Goal: Task Accomplishment & Management: Use online tool/utility

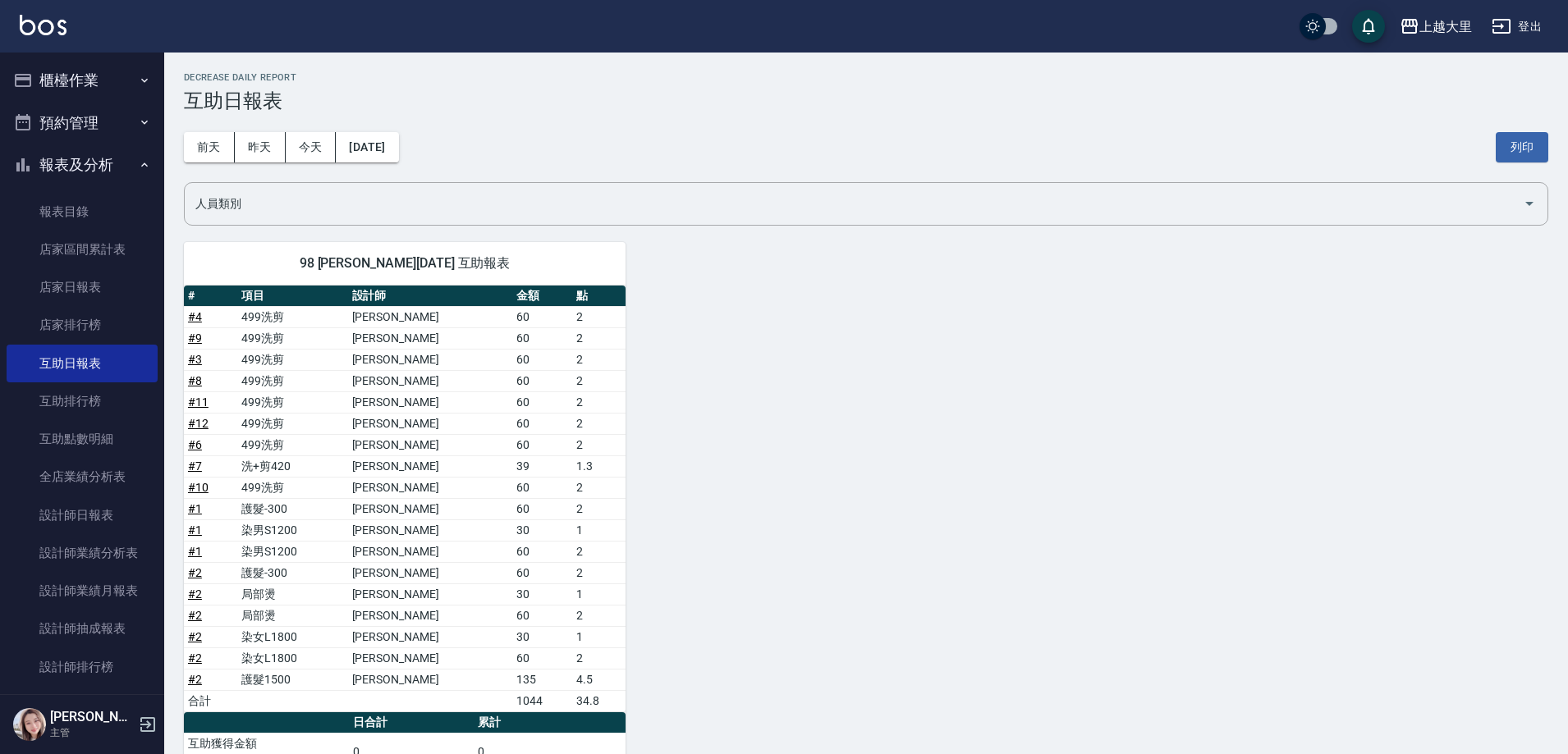
scroll to position [139, 0]
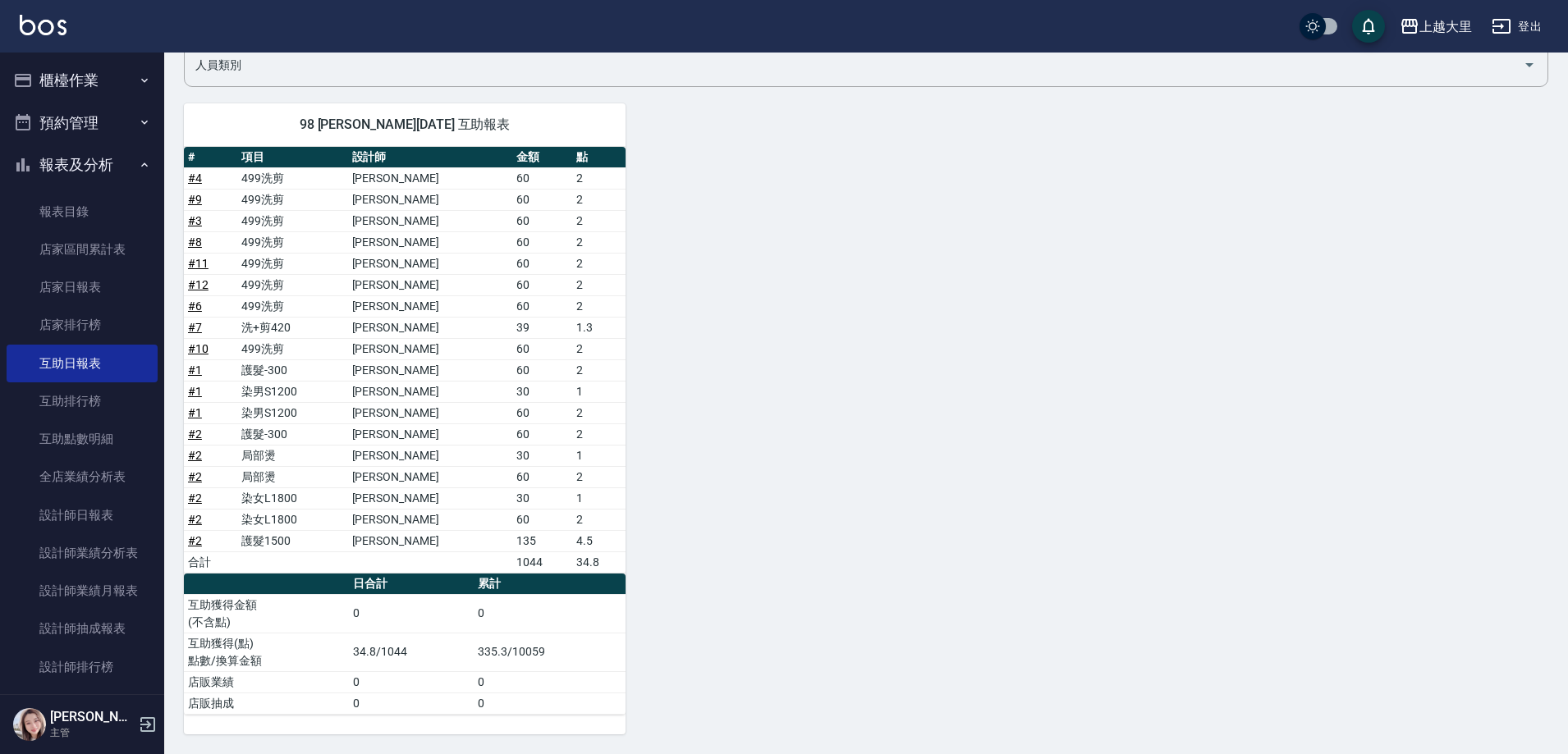
click at [89, 91] on button "櫃檯作業" at bounding box center [82, 81] width 151 height 43
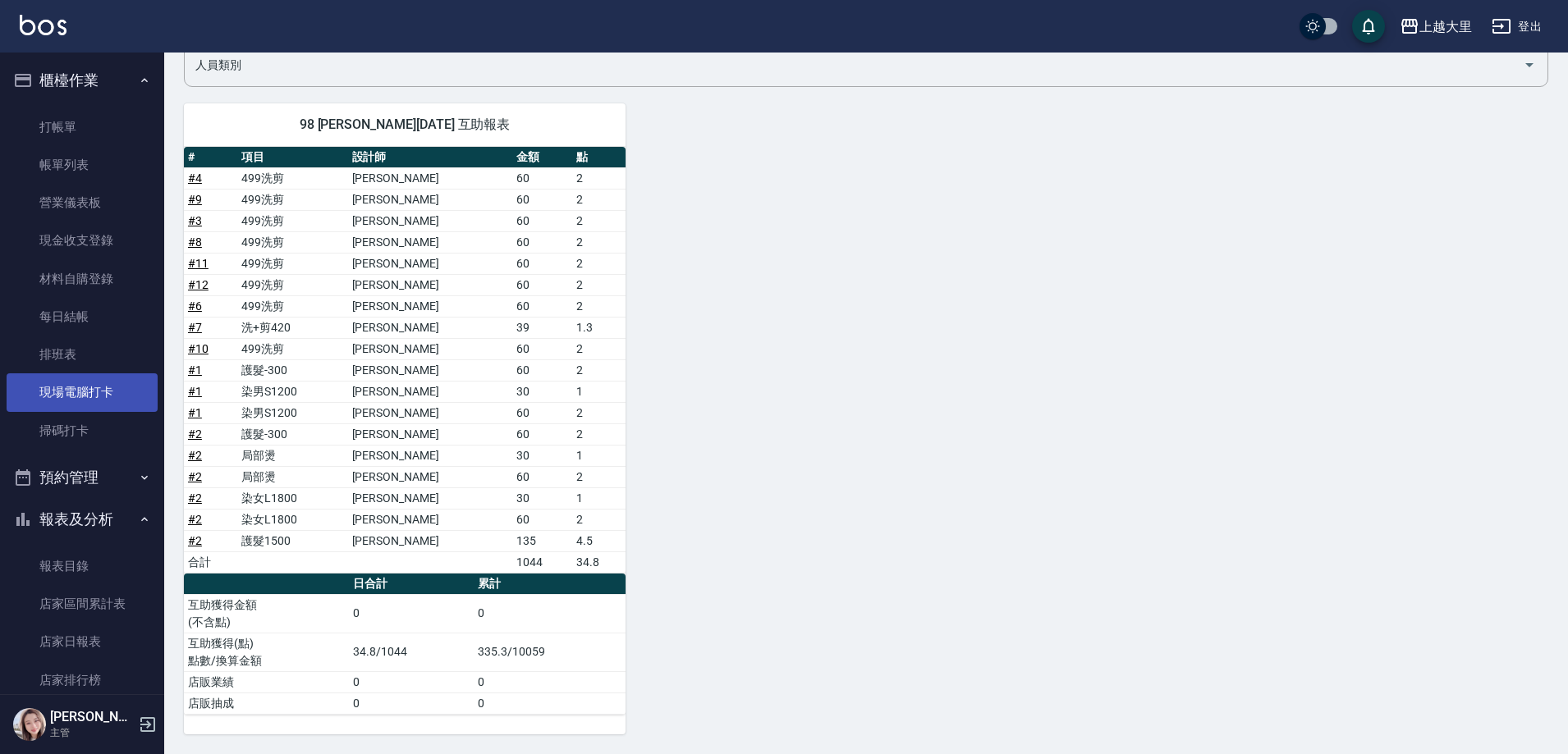
click at [109, 392] on link "現場電腦打卡" at bounding box center [82, 392] width 151 height 38
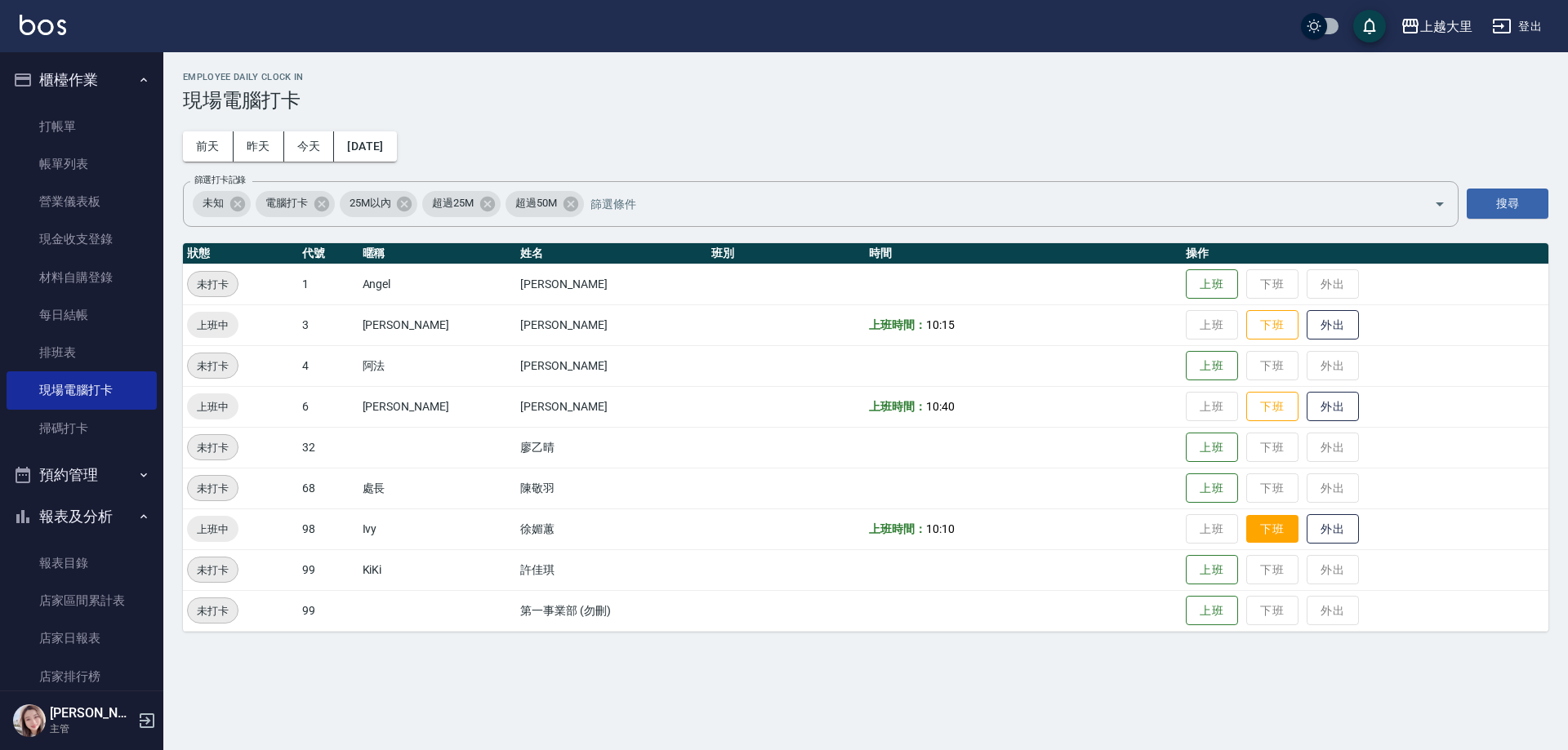
click at [1270, 534] on button "下班" at bounding box center [1272, 529] width 52 height 29
click at [1273, 412] on button "下班" at bounding box center [1272, 406] width 52 height 29
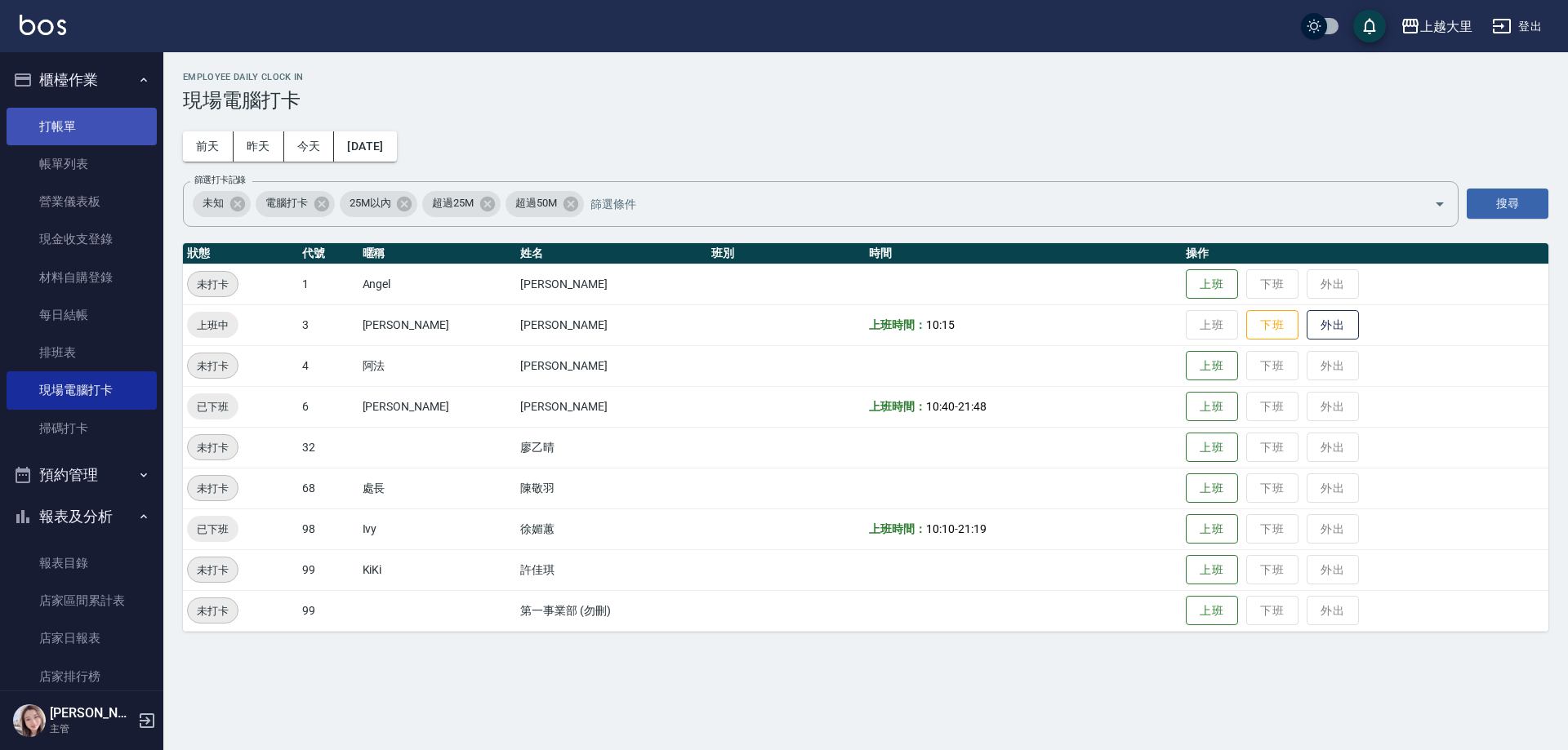
click at [80, 134] on link "打帳單" at bounding box center [82, 127] width 151 height 38
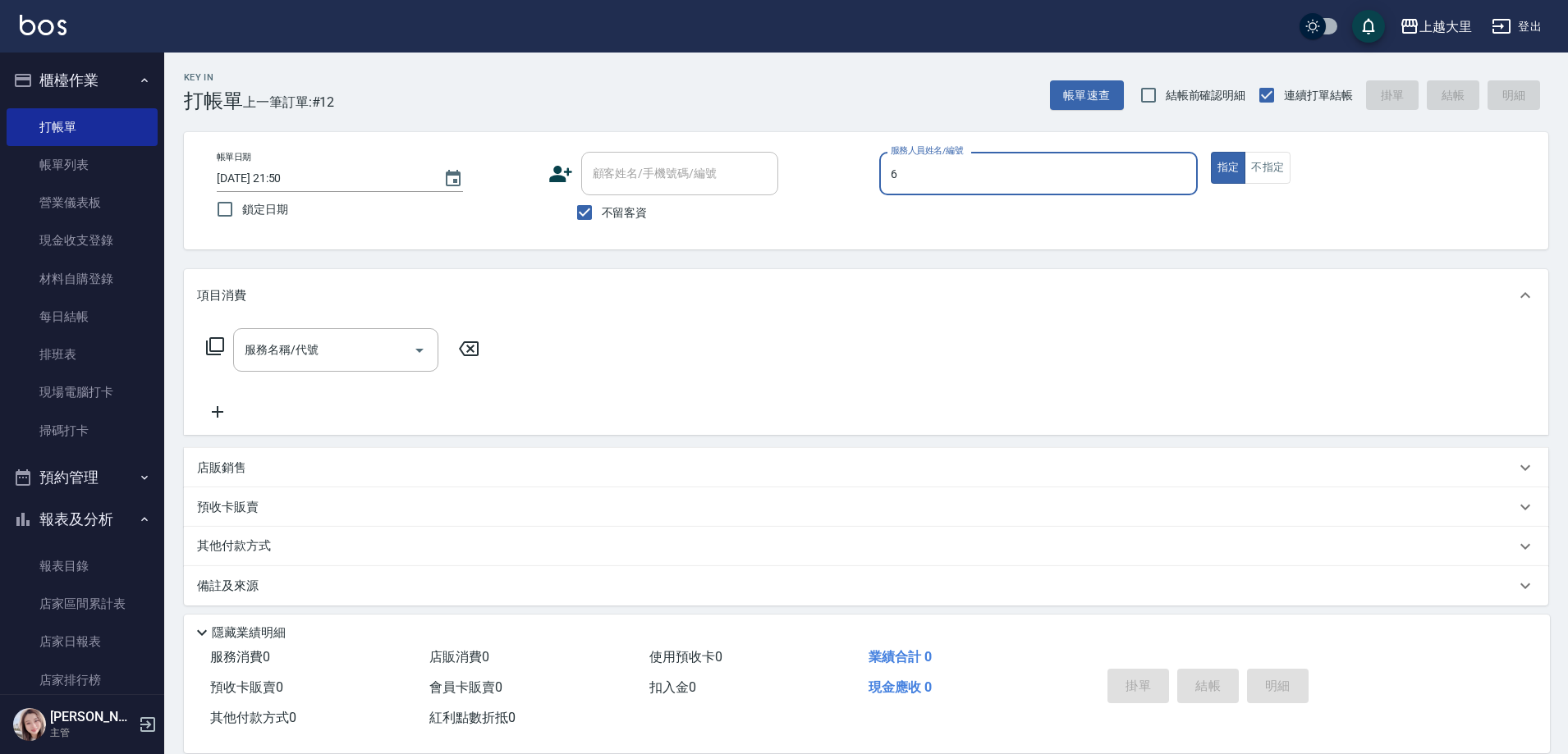
type input "[PERSON_NAME]比-6"
type button "true"
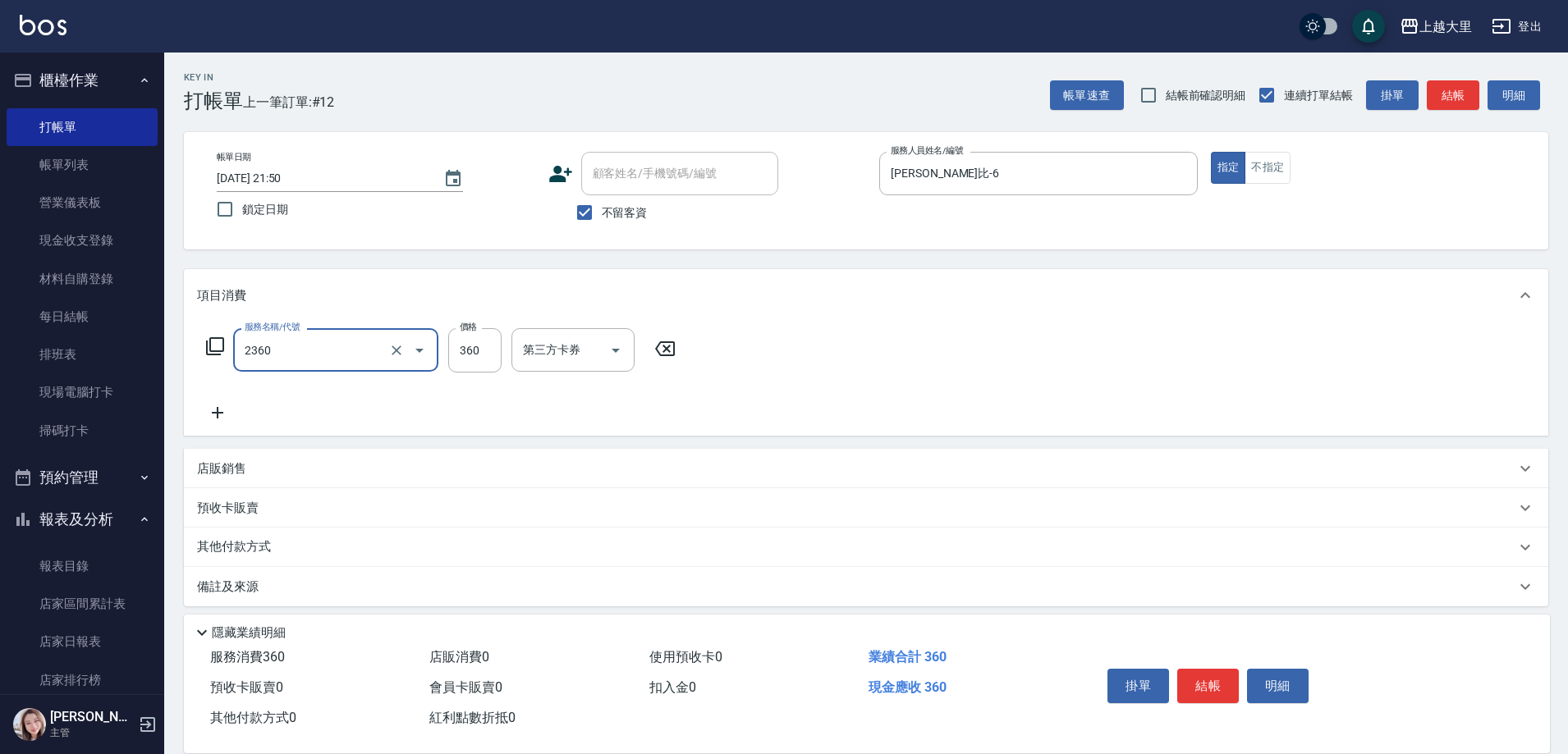
type input "洗+剪360(2360)"
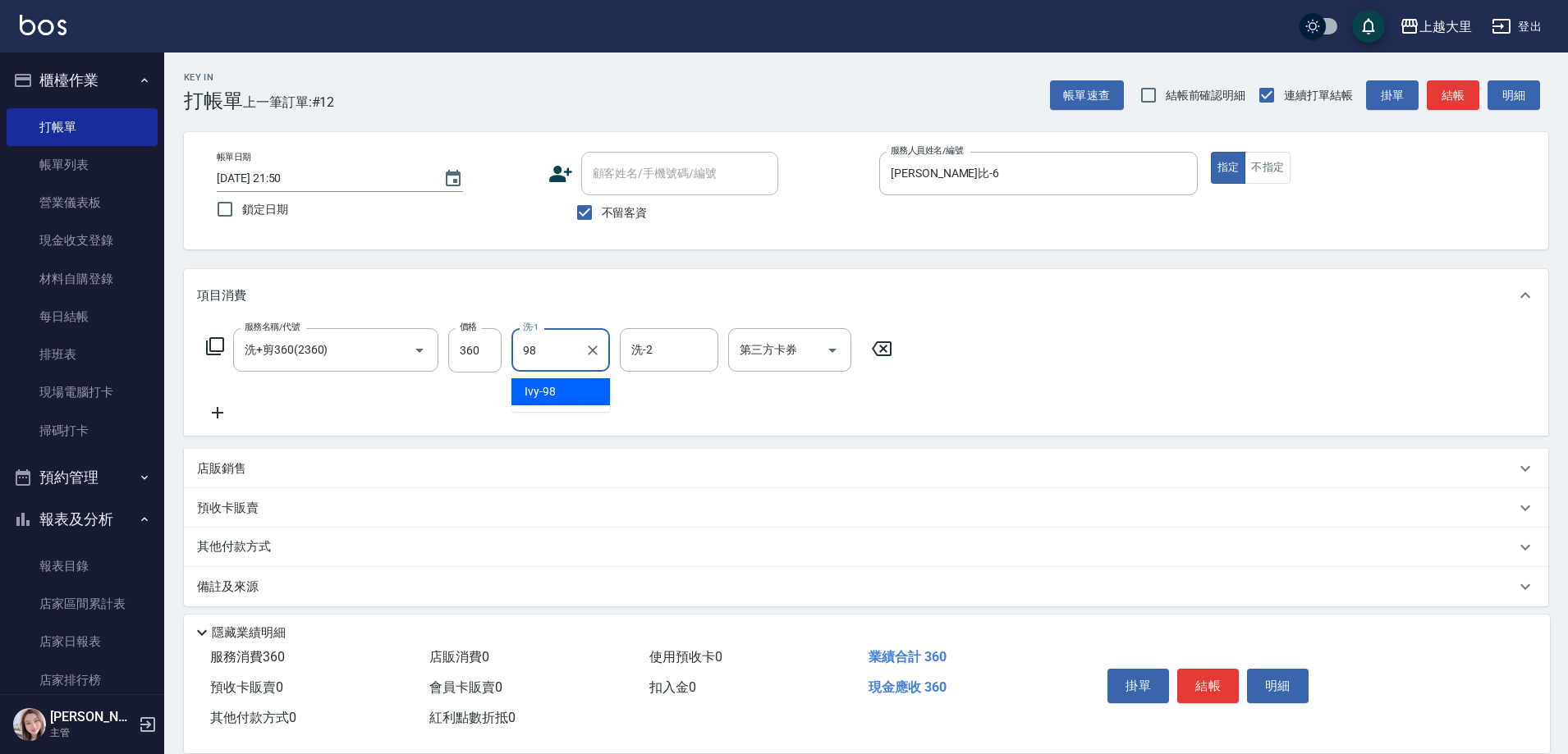
type input "Ivy-98"
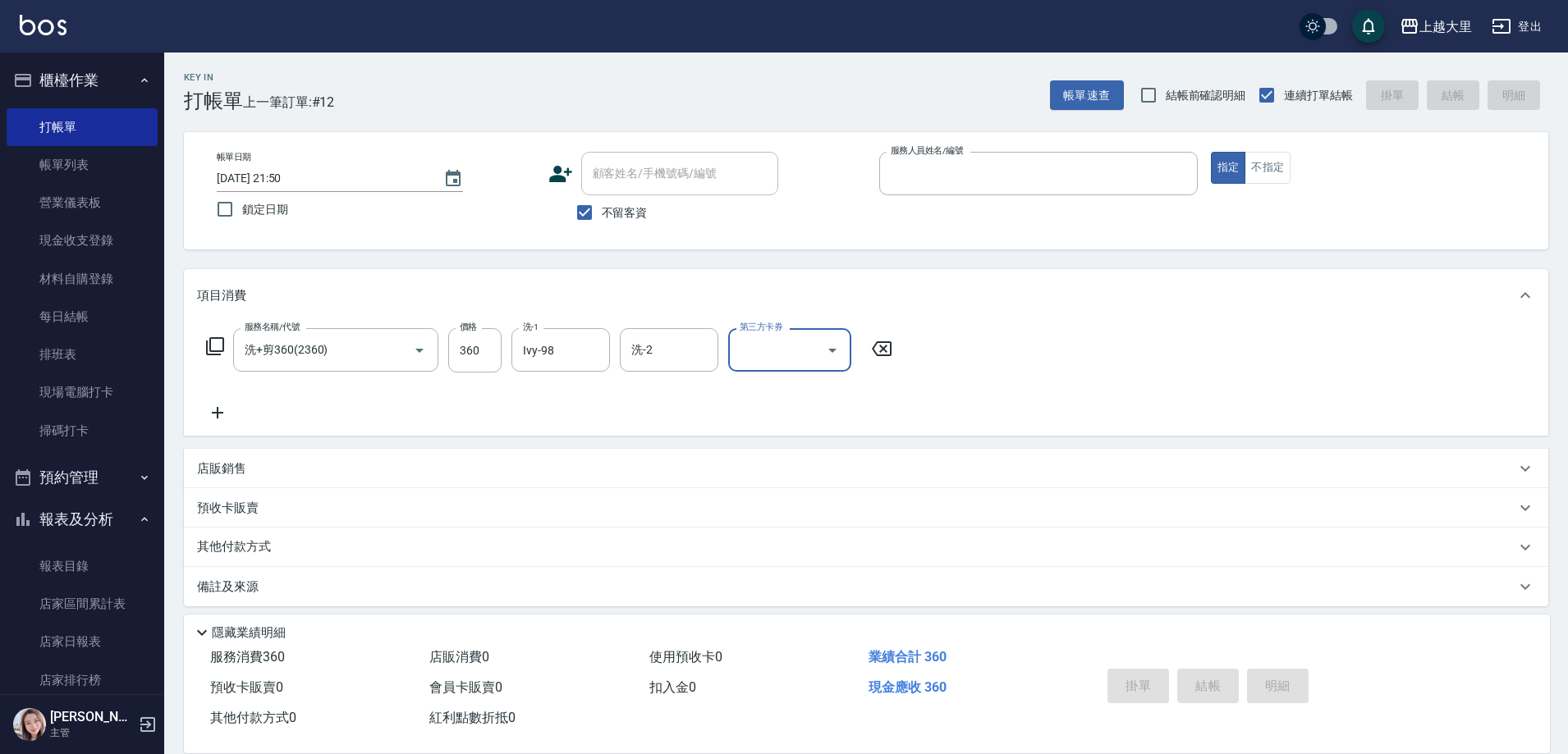
type input "[DATE] 21:51"
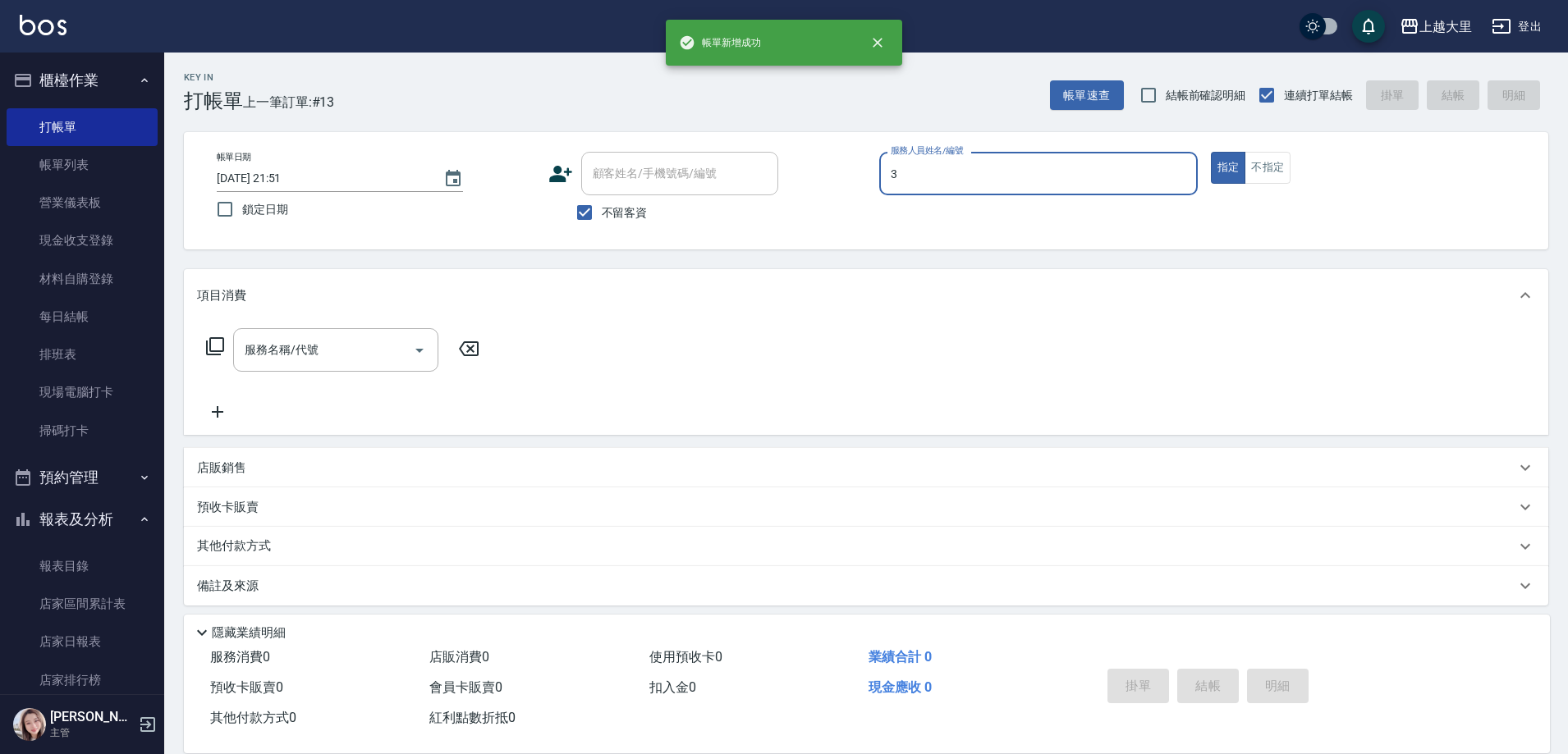
type input "[PERSON_NAME]-3"
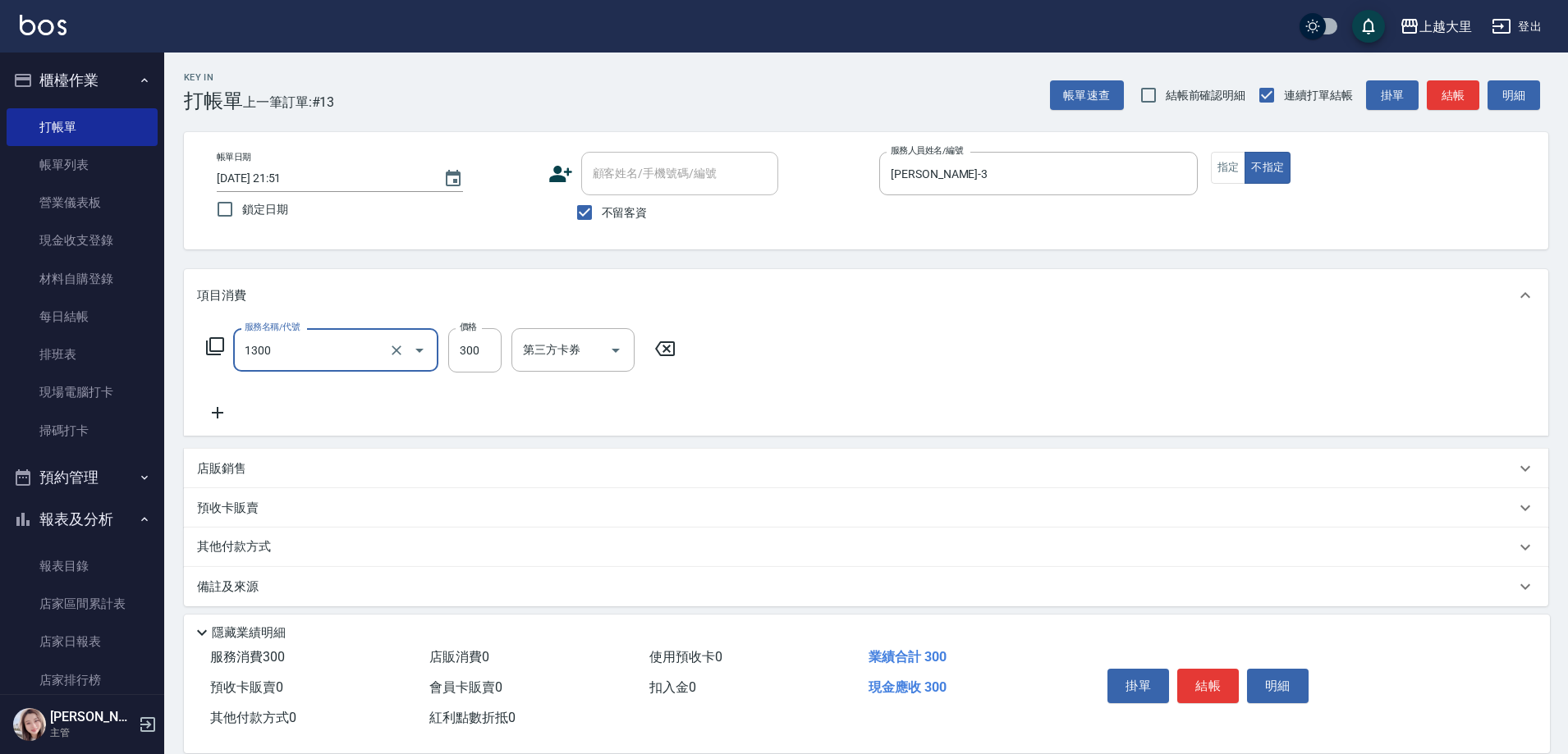
type input "健康洗髮(1300)"
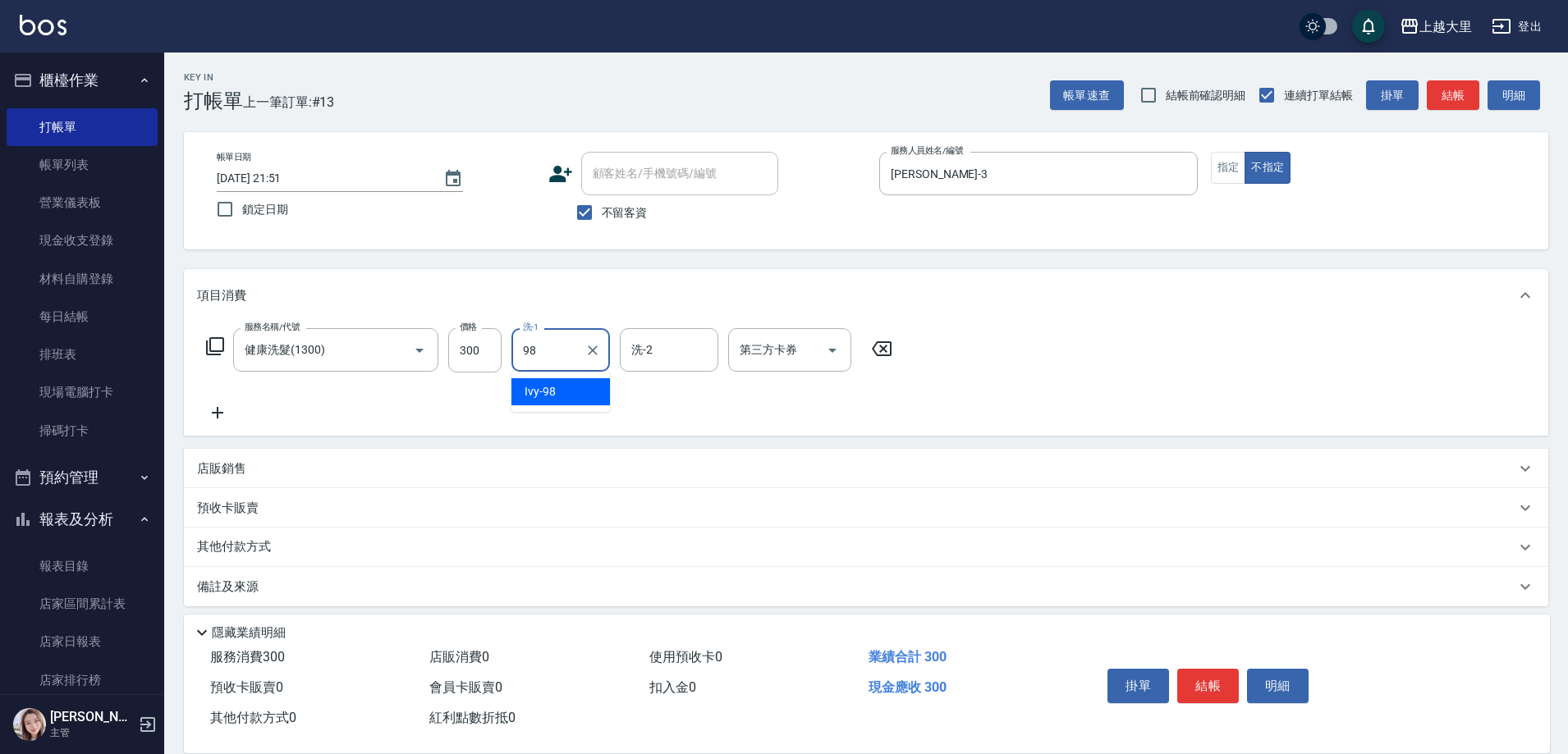
type input "Ivy-98"
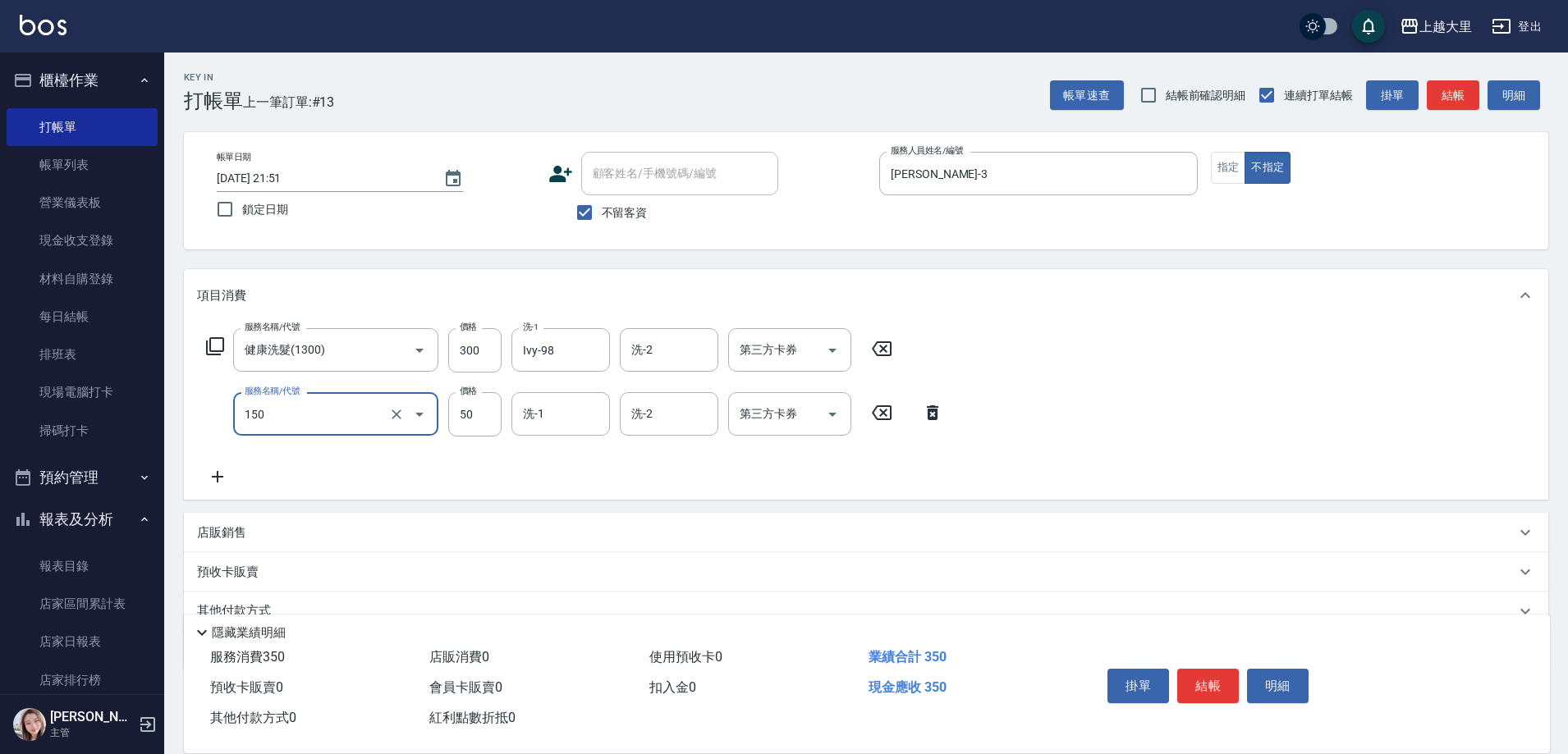
type input "精油50(150)"
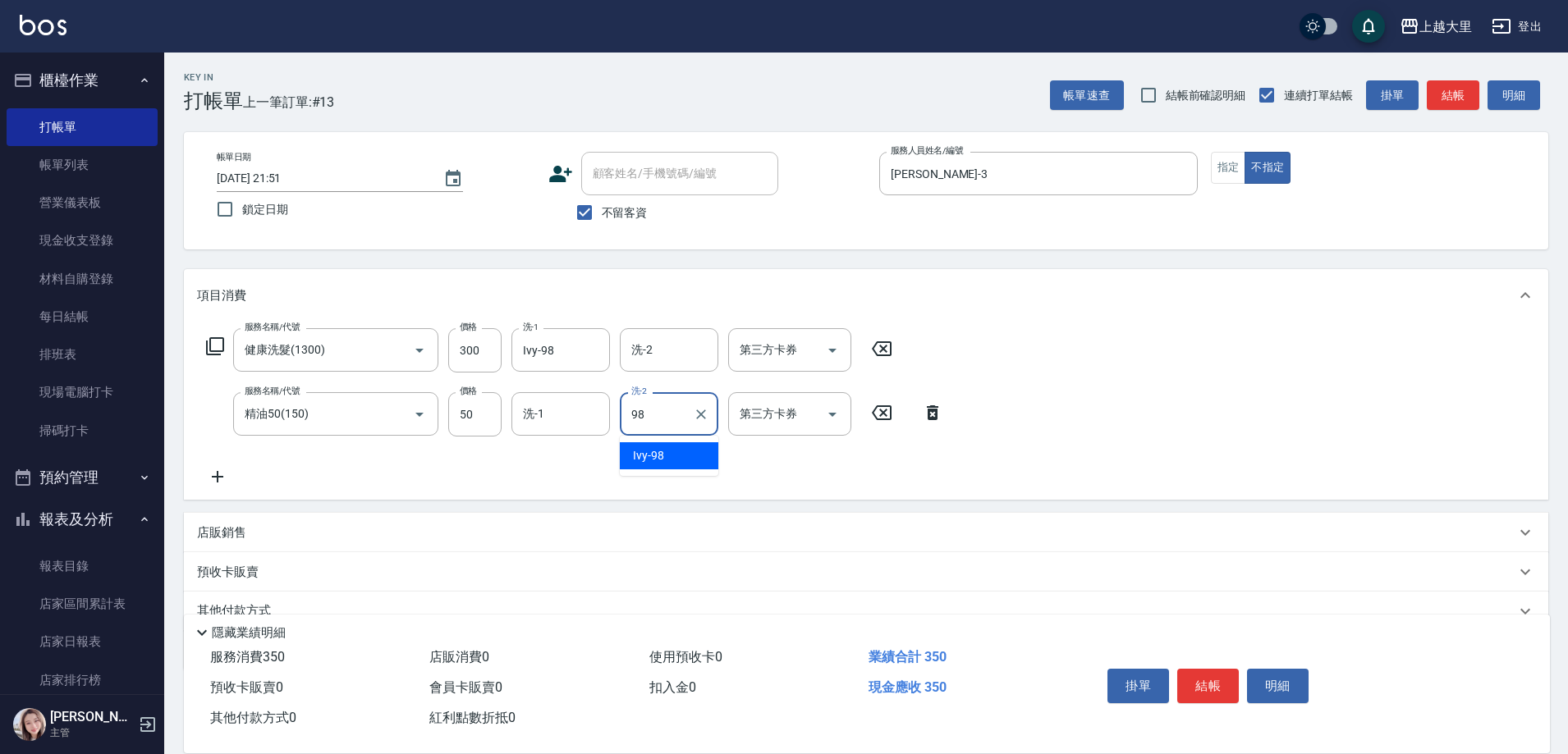
type input "Ivy-98"
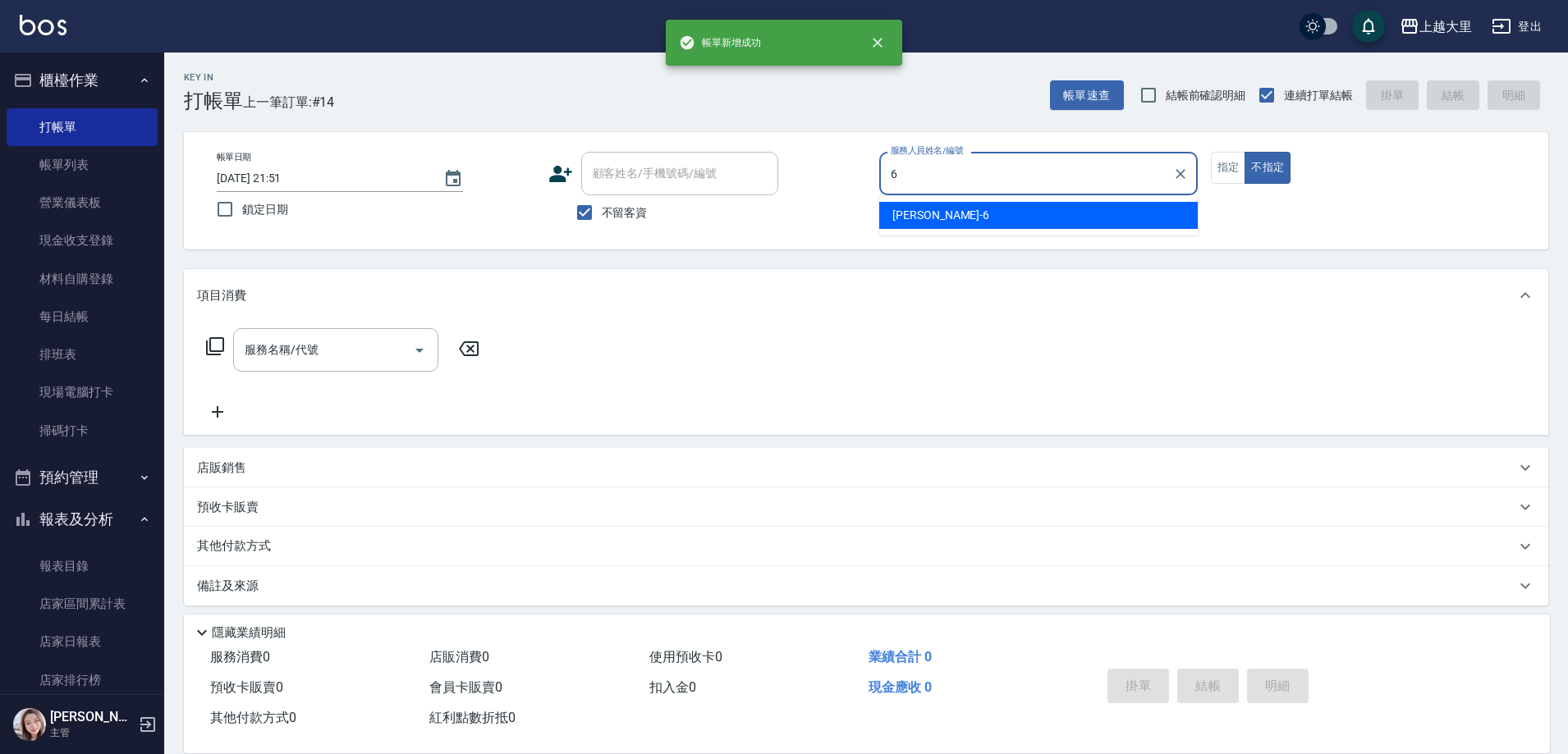
type input "Phoebe菲比-6"
type button "false"
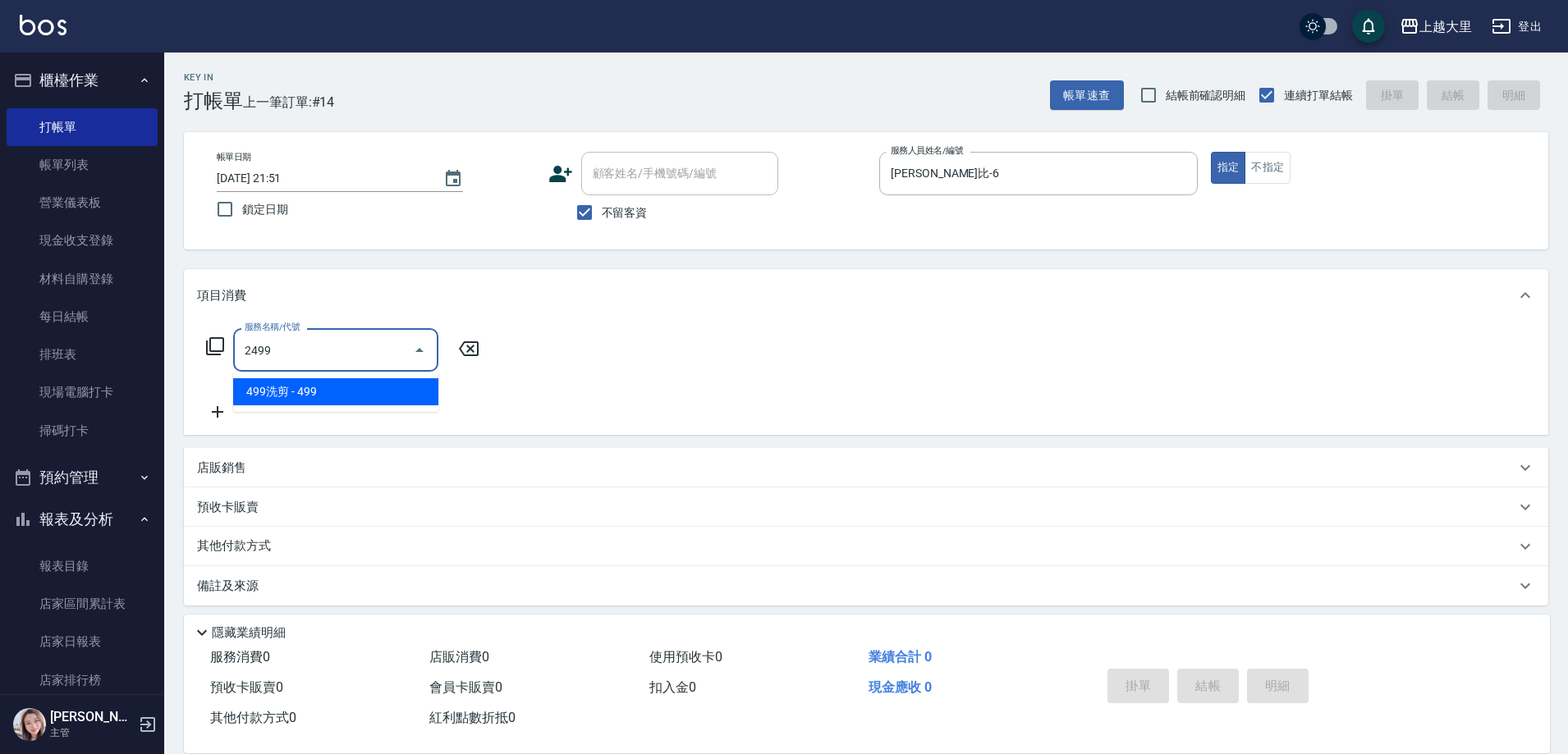
type input "499洗剪(2499)"
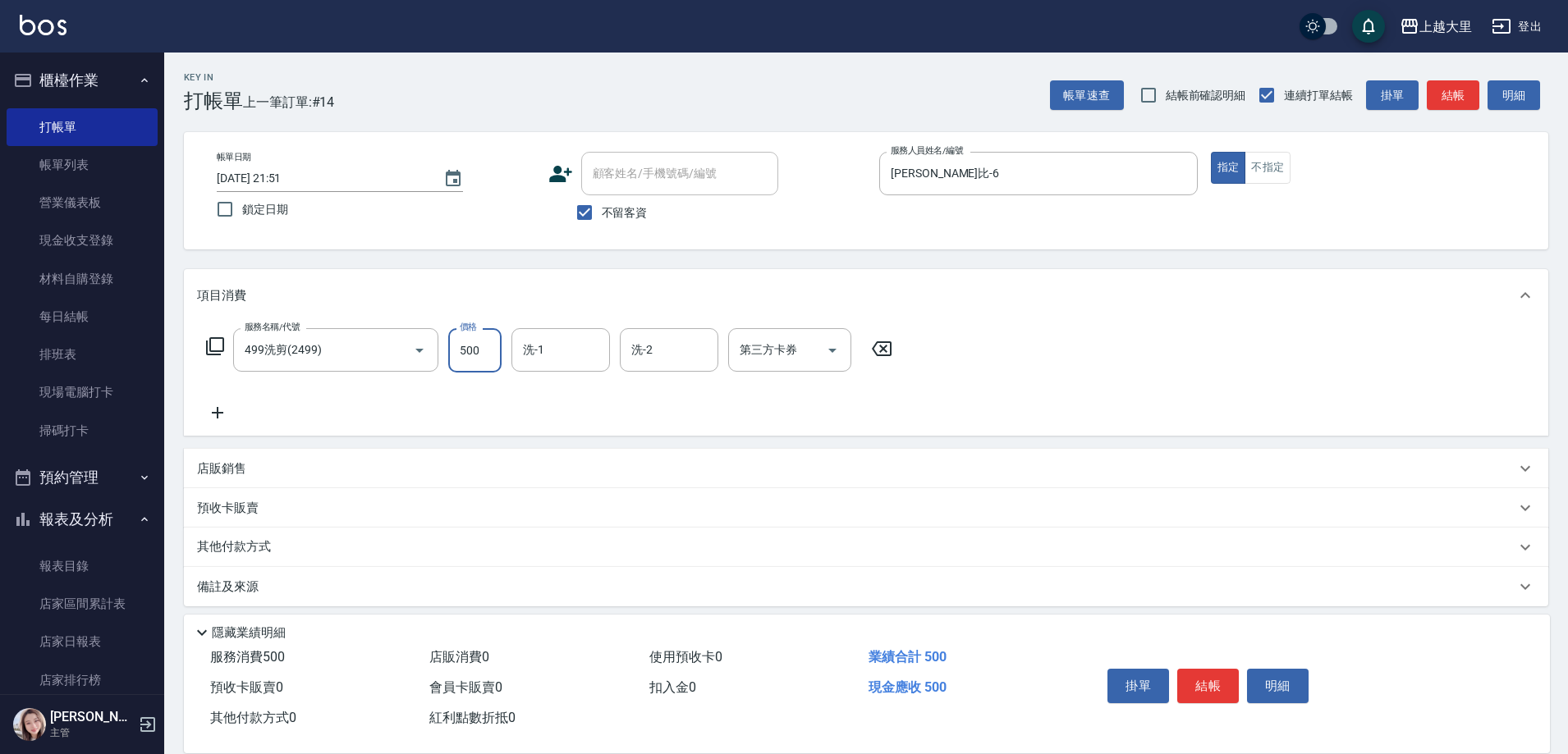
type input "500"
type input "Ivy-98"
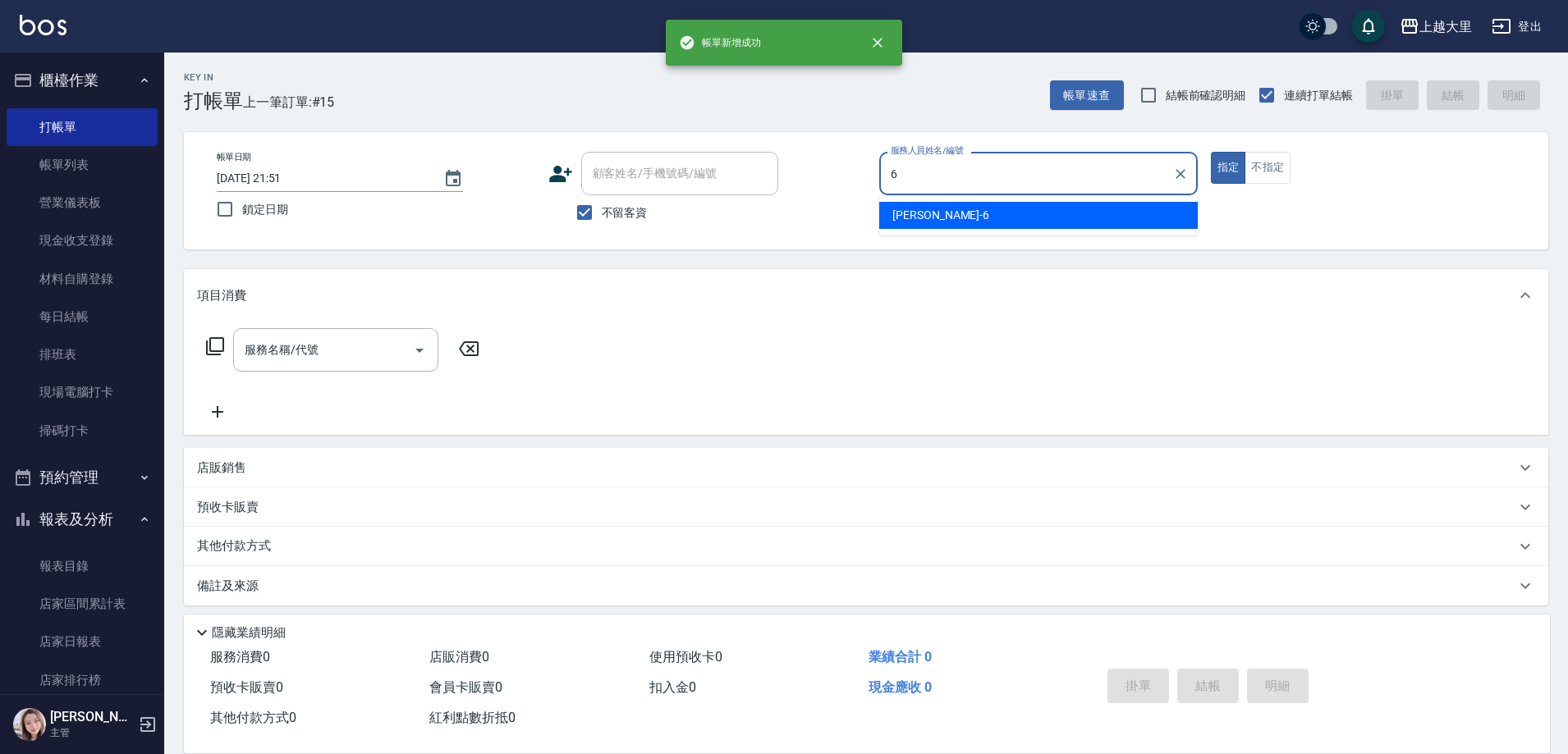
type input "Phoebe菲比-6"
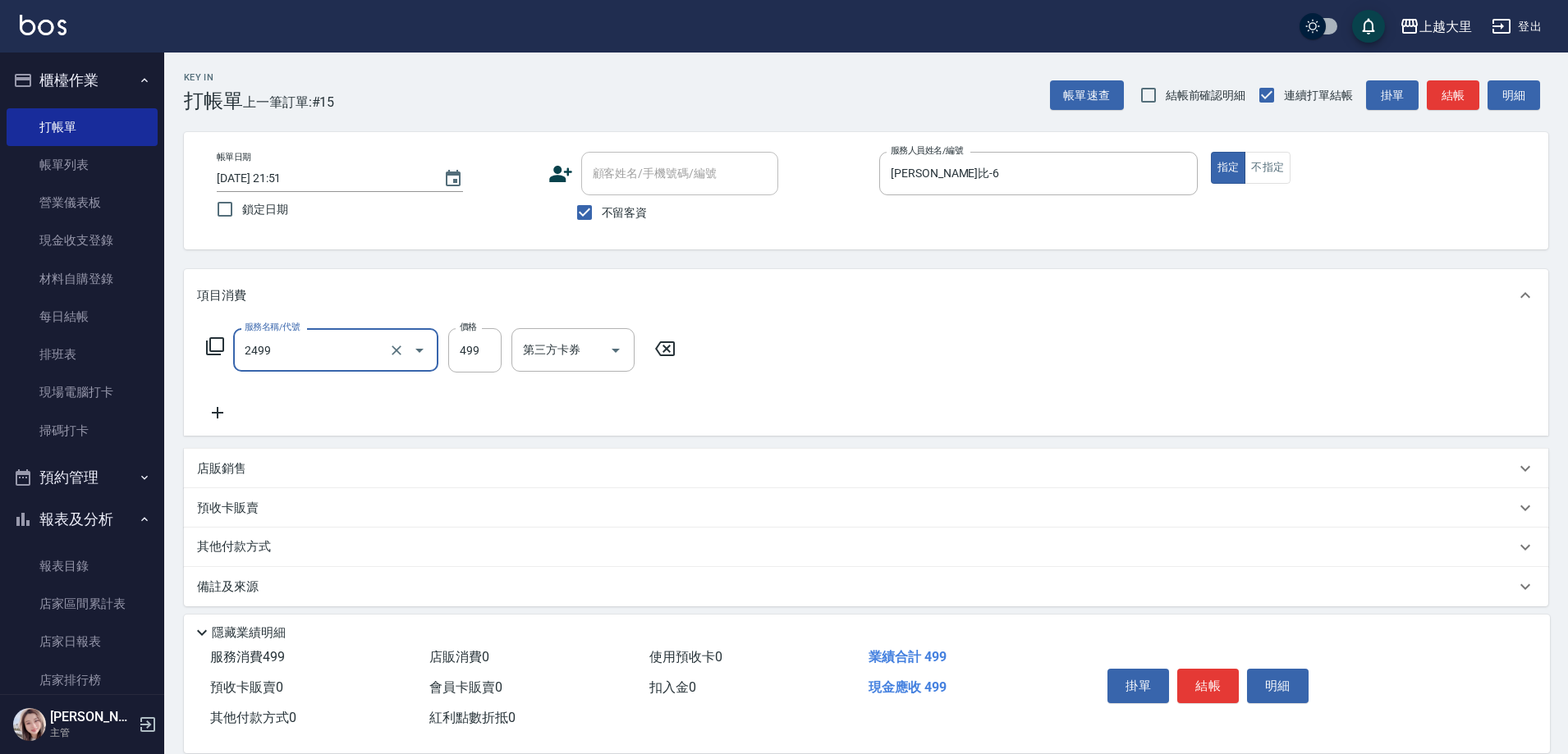
type input "499洗剪(2499)"
type input "500"
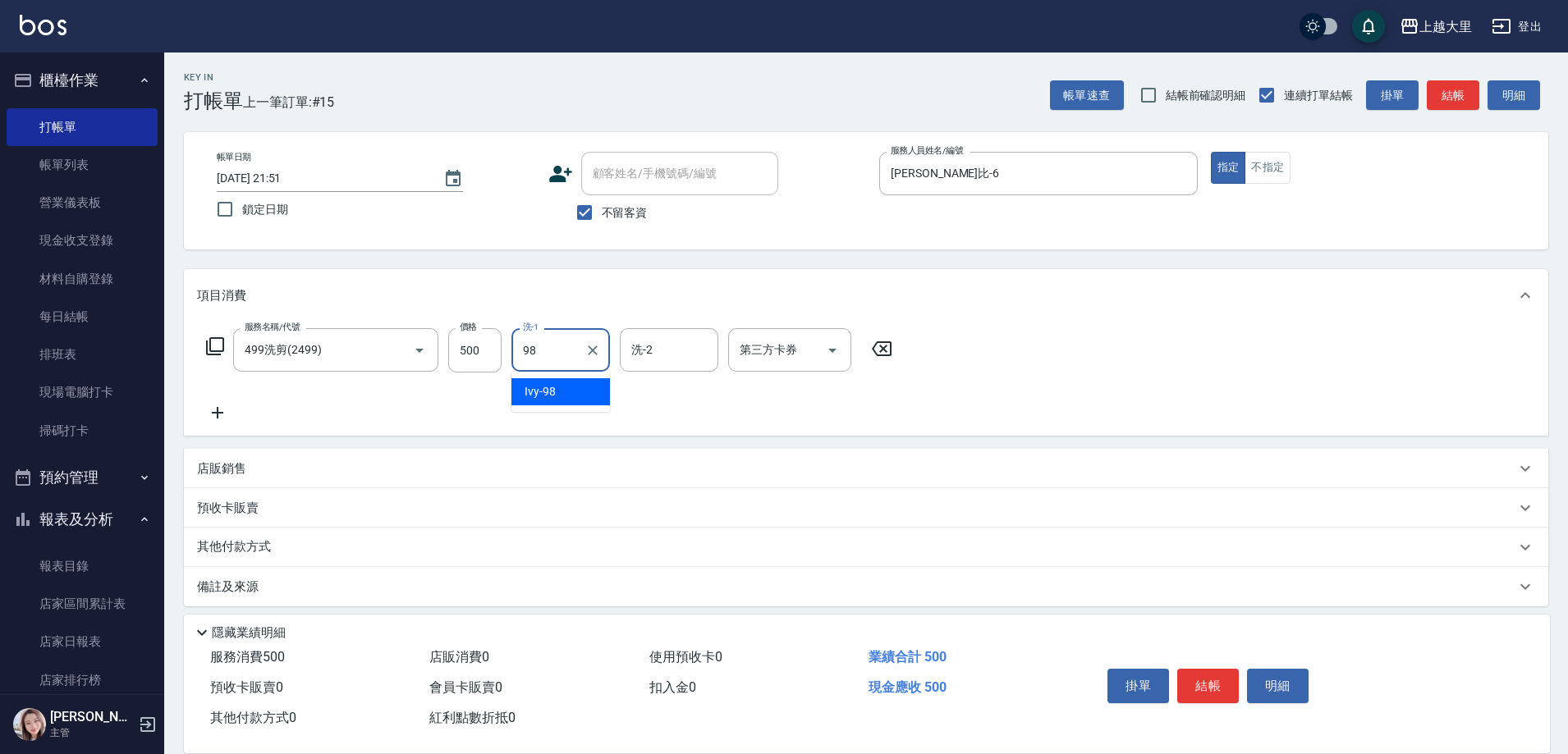
type input "Ivy-98"
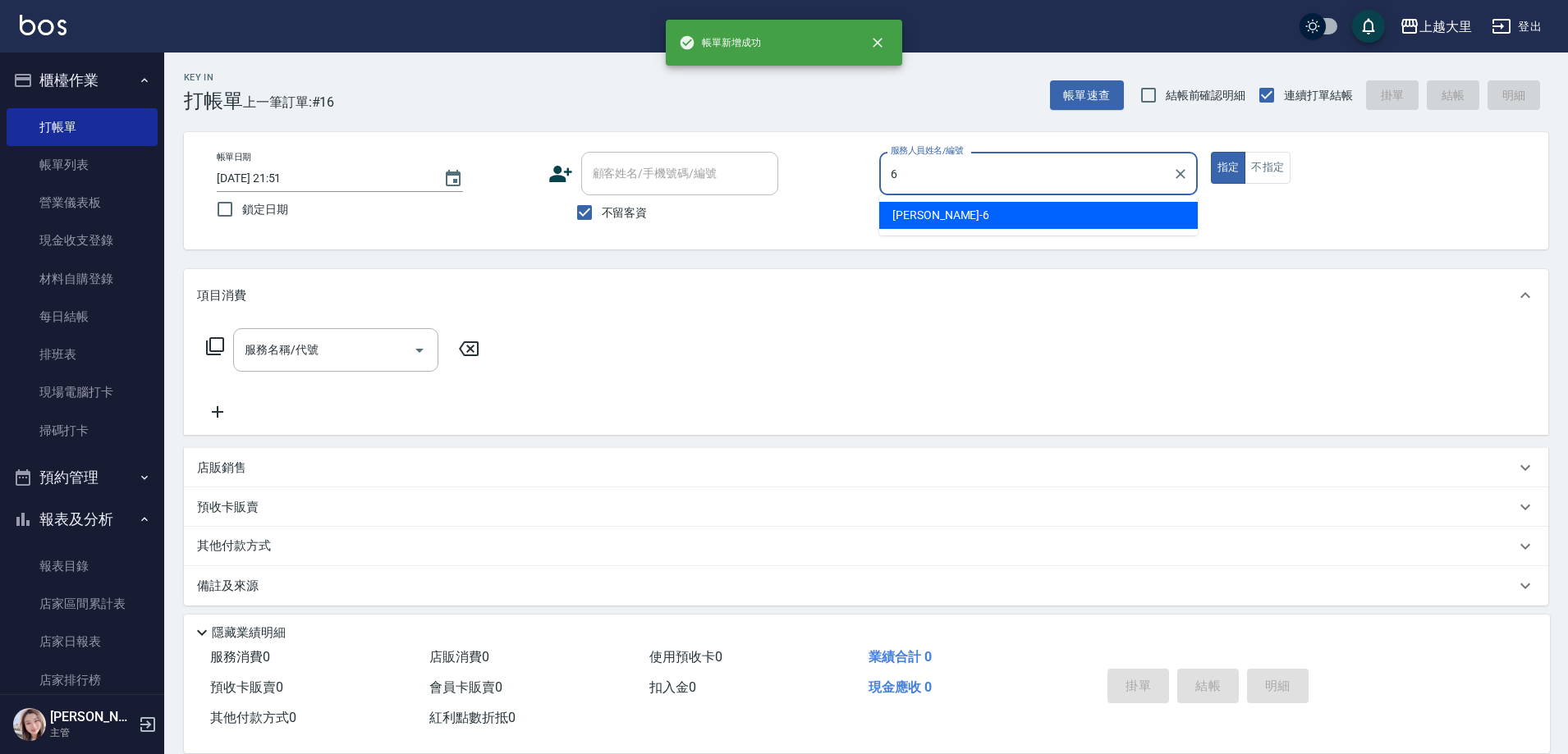
type input "Phoebe菲比-6"
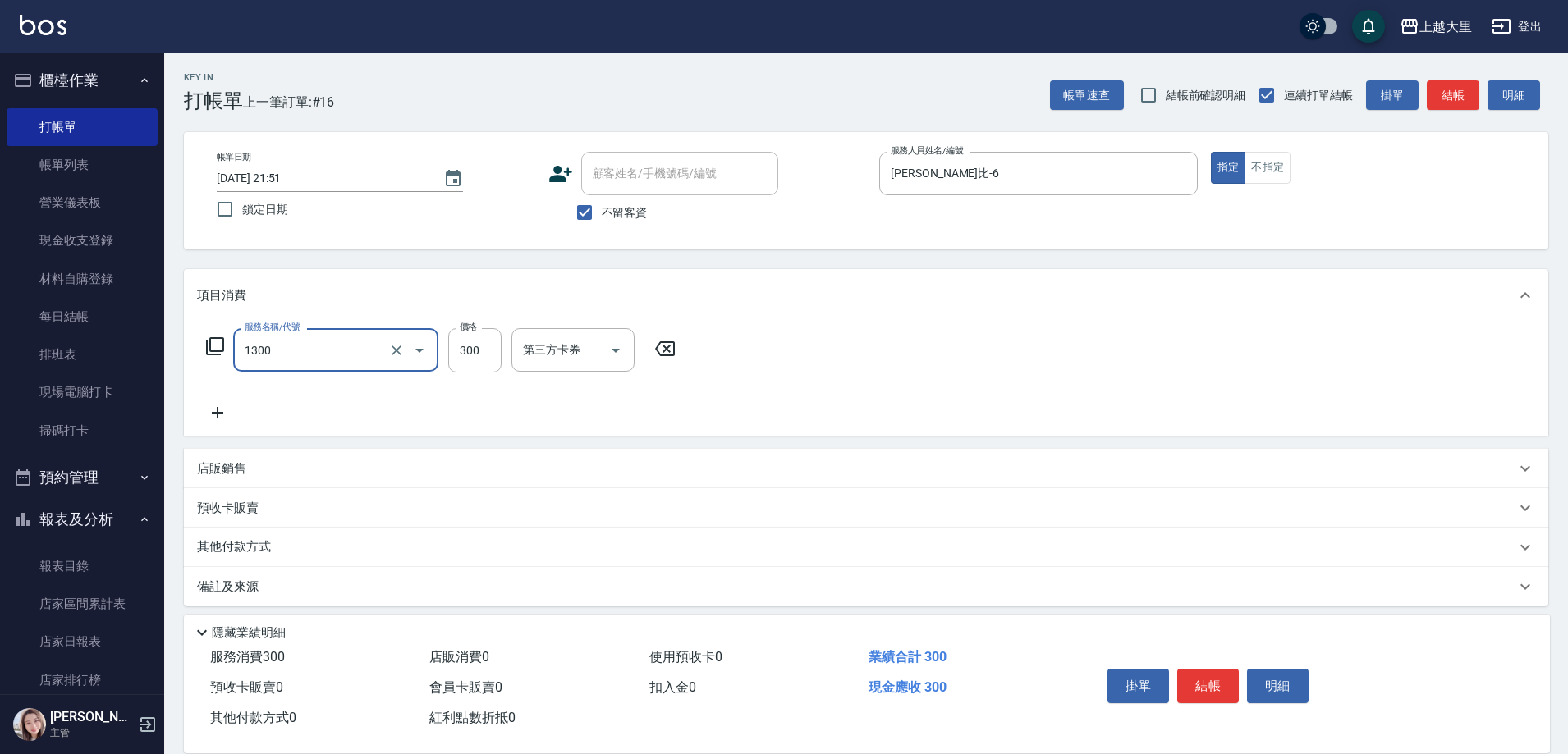
type input "健康洗髮(1300)"
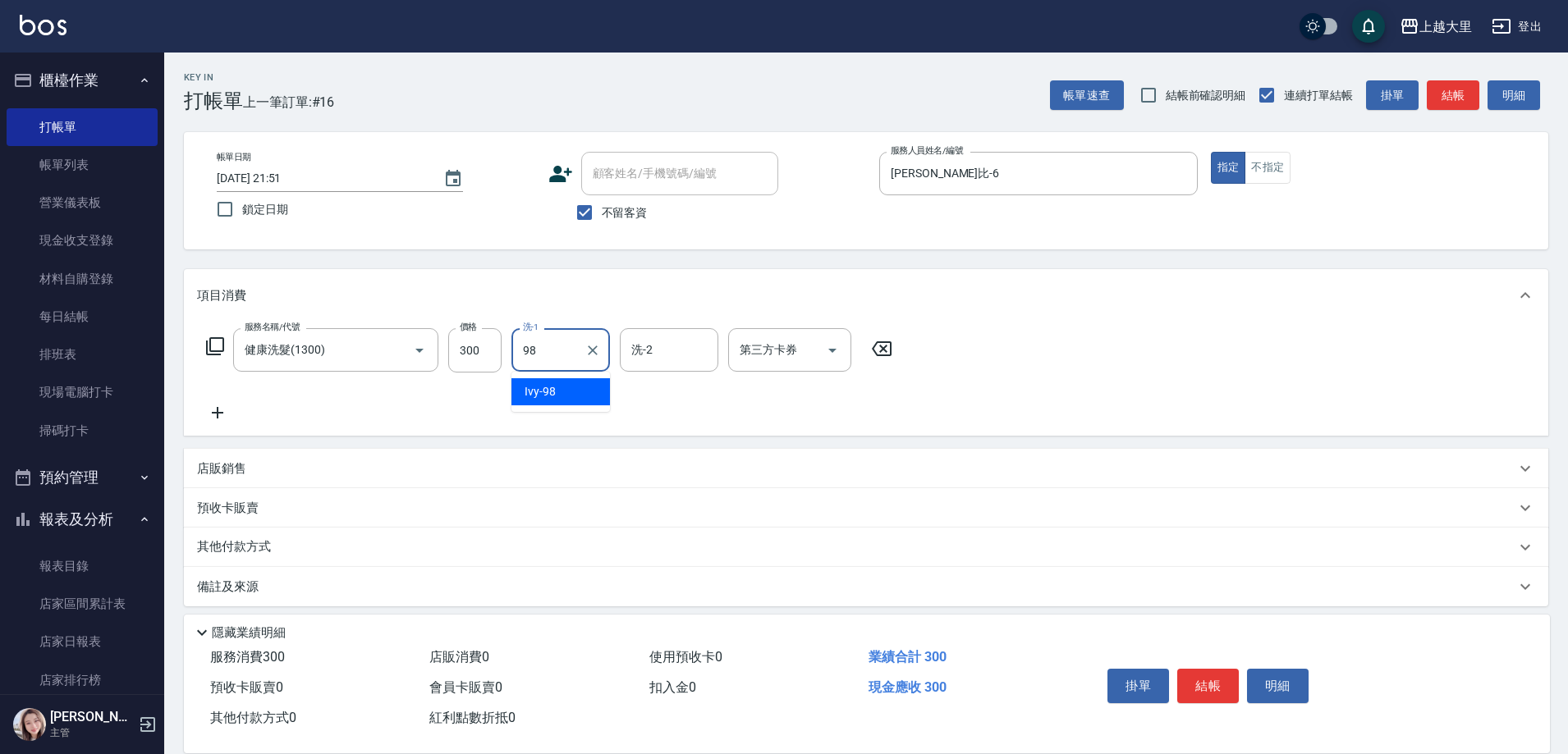
type input "Ivy-98"
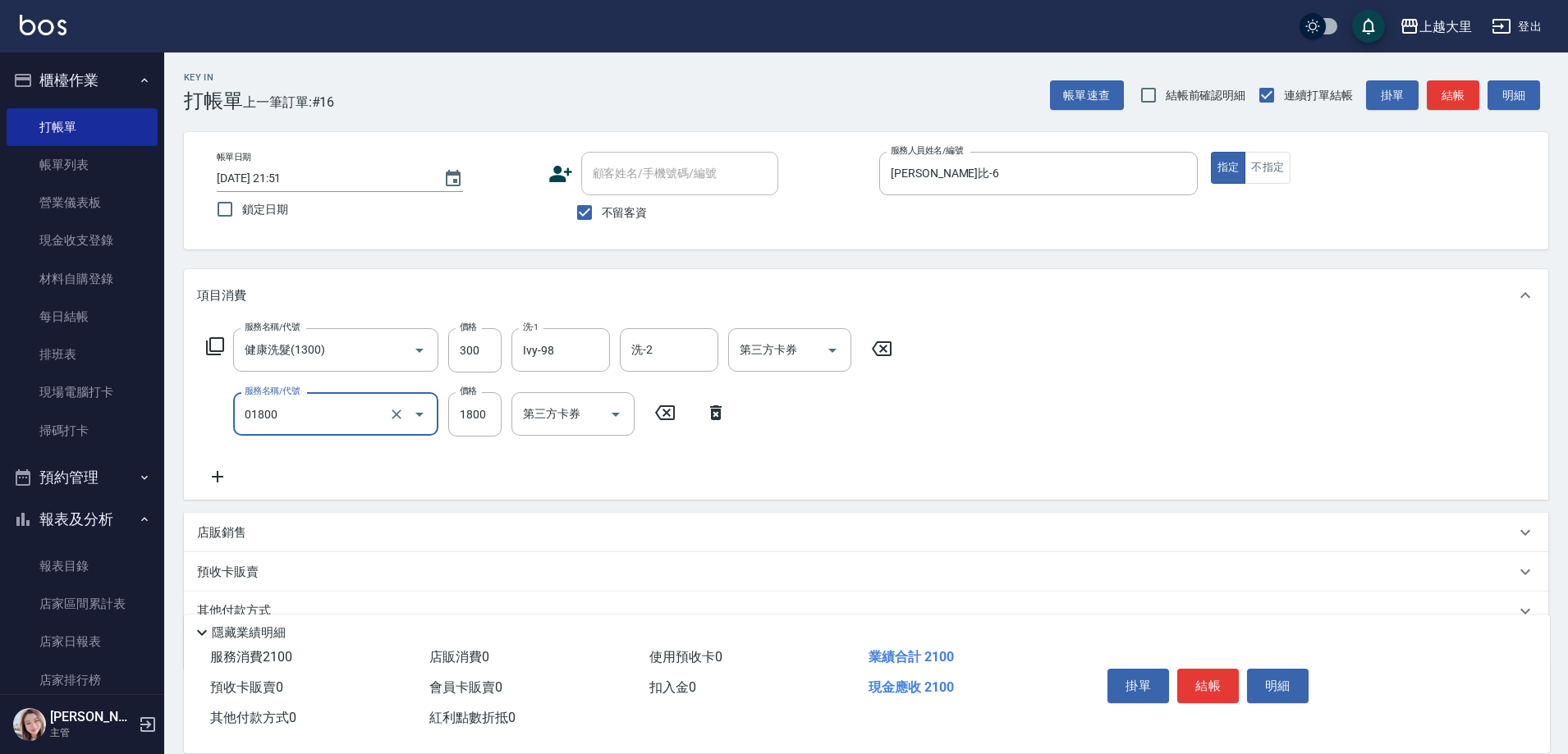
type input "黑耀光護髮(01800)"
click at [494, 415] on input "1800" at bounding box center [475, 414] width 53 height 44
type input "2340"
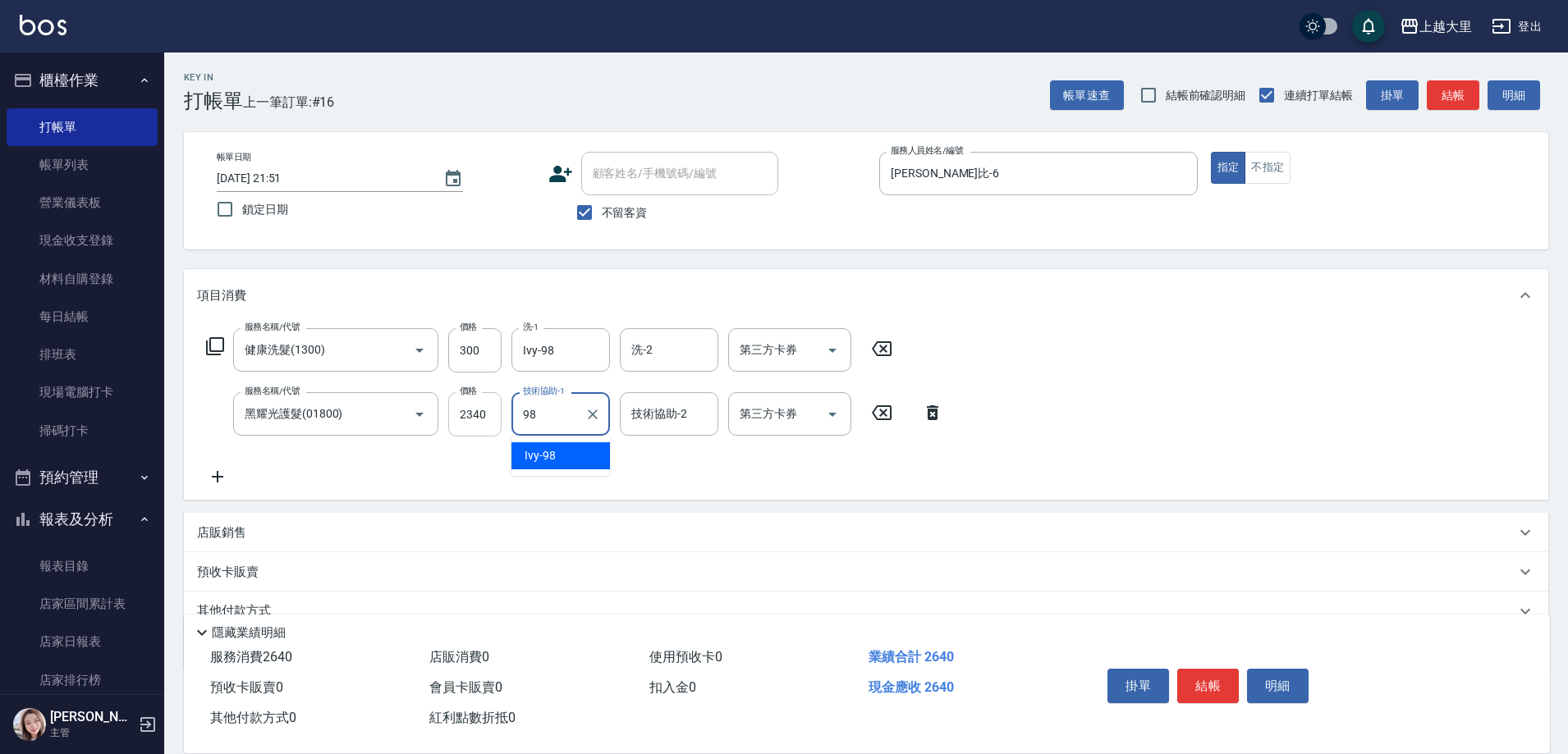
type input "Ivy-98"
click at [840, 352] on icon "Open" at bounding box center [833, 350] width 20 height 20
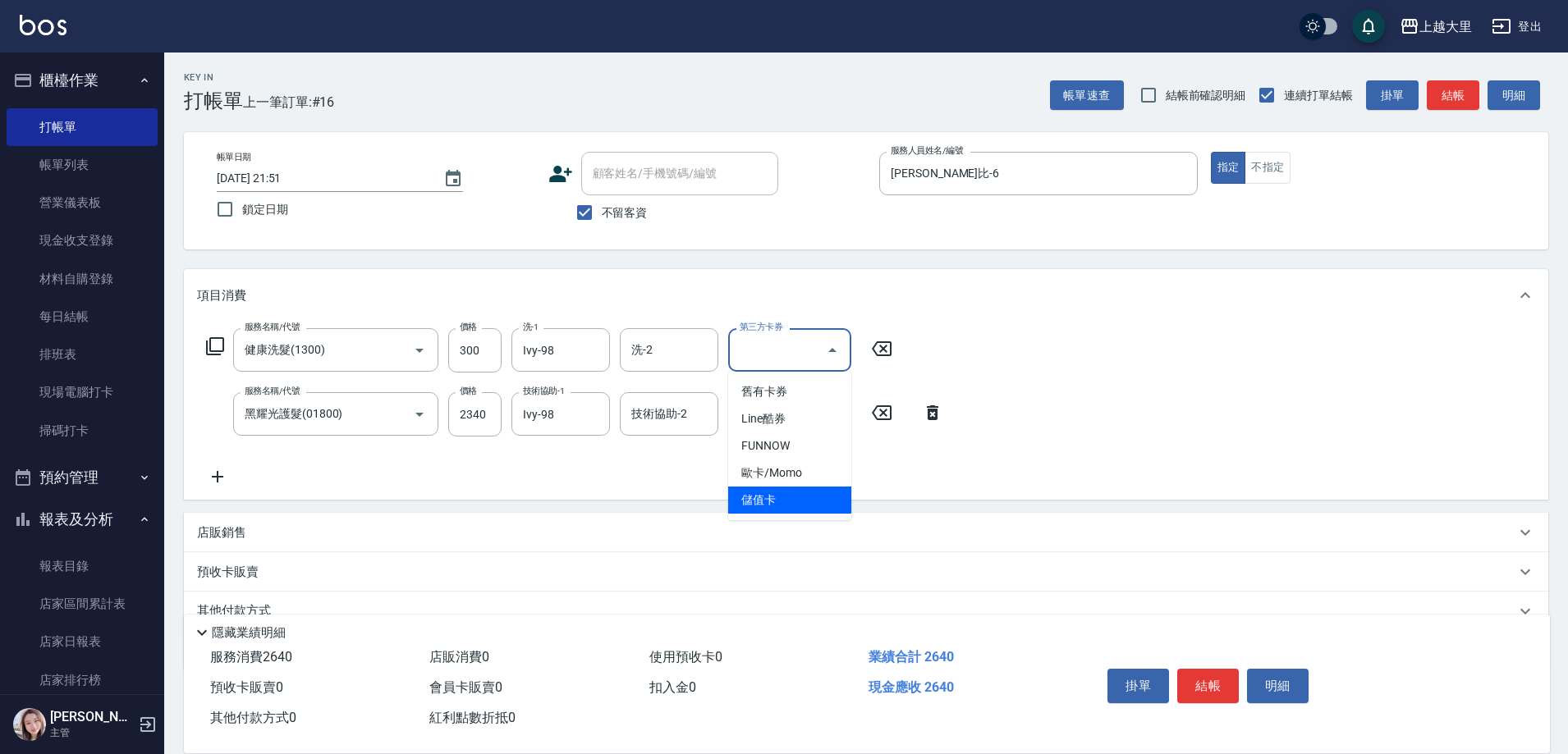
click at [813, 502] on span "儲值卡" at bounding box center [790, 500] width 123 height 27
type input "儲值卡"
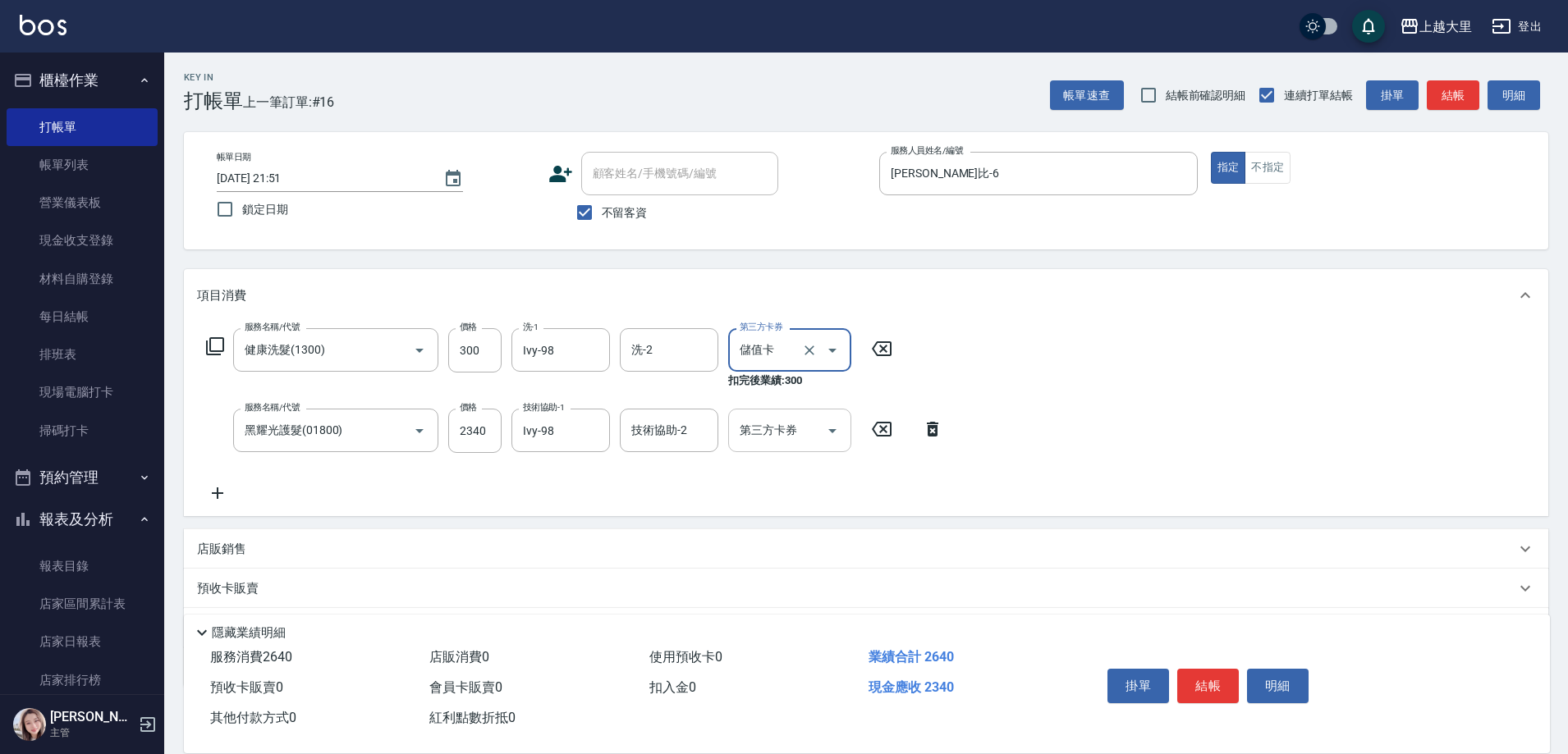
click at [834, 421] on icon "Open" at bounding box center [833, 431] width 20 height 20
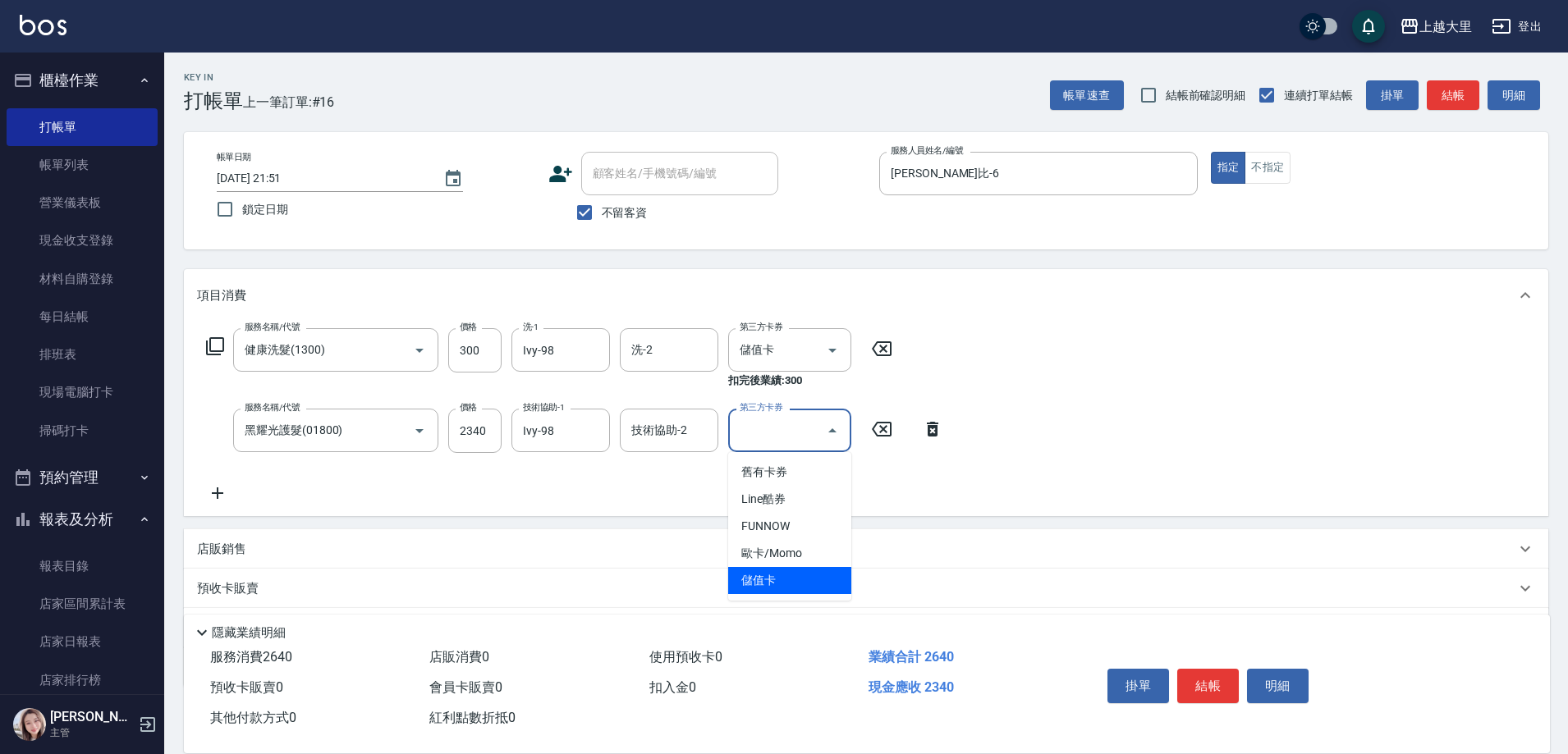
click at [817, 571] on span "儲值卡" at bounding box center [790, 580] width 123 height 27
type input "儲值卡"
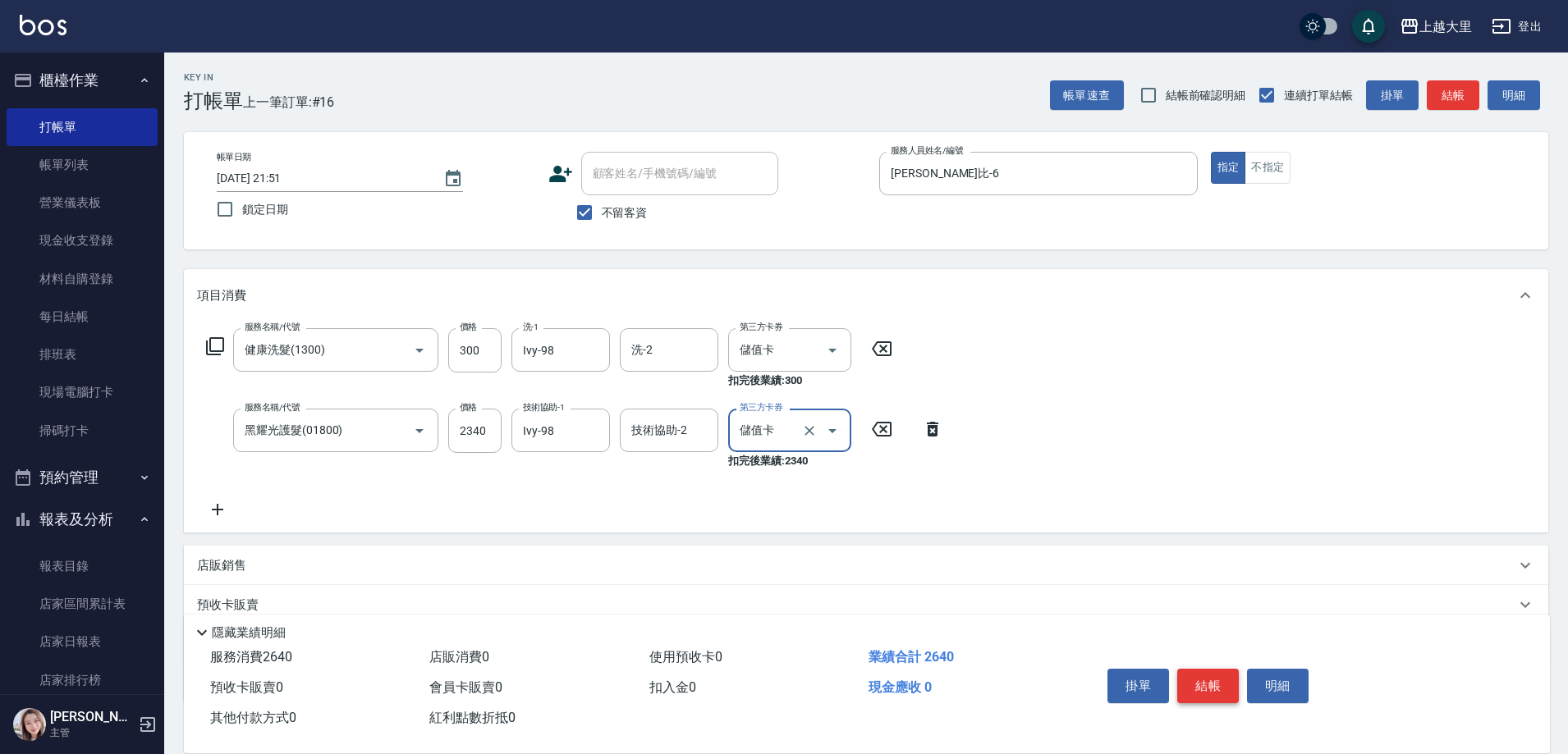
click at [1213, 686] on button "結帳" at bounding box center [1208, 686] width 62 height 35
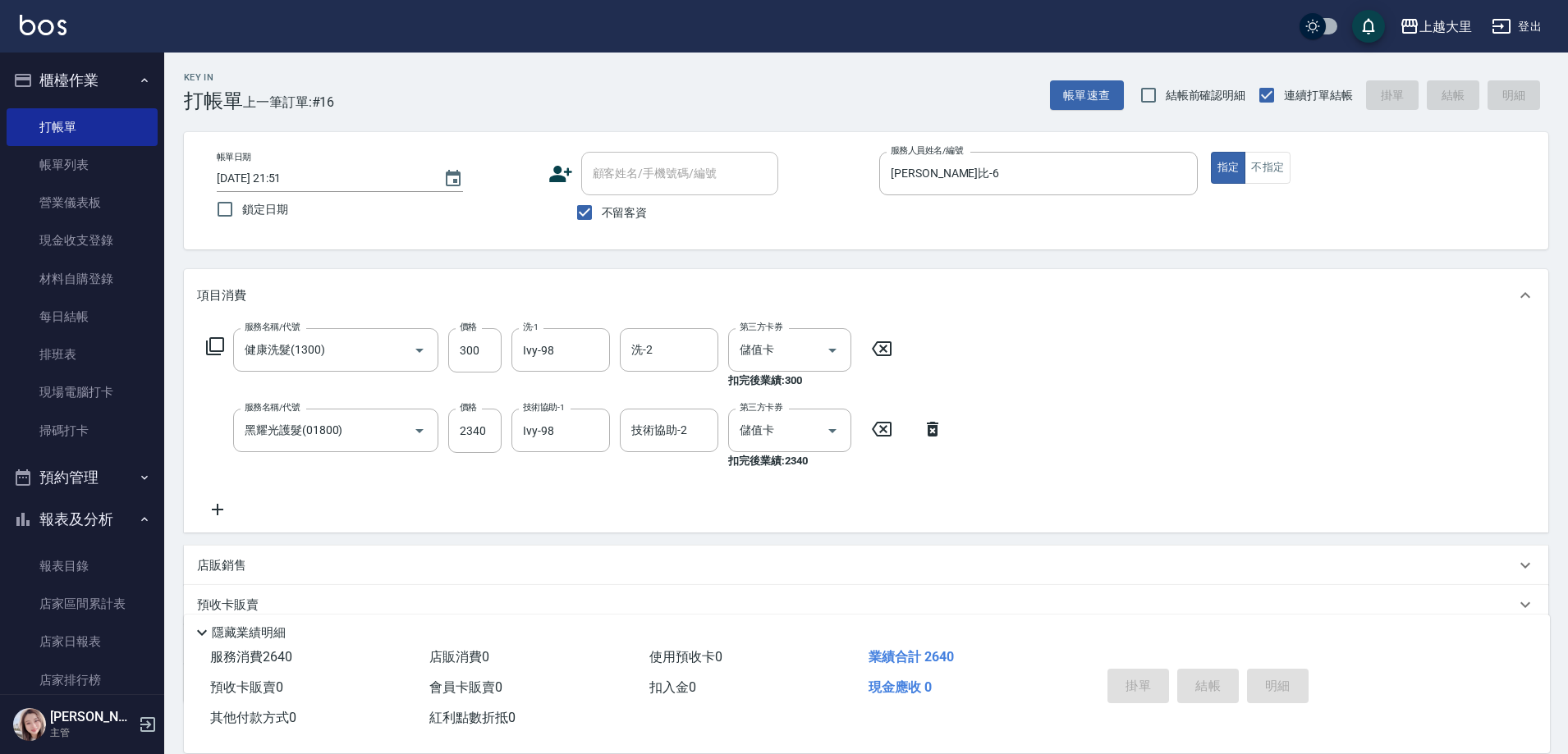
type input "2025/09/26 21:52"
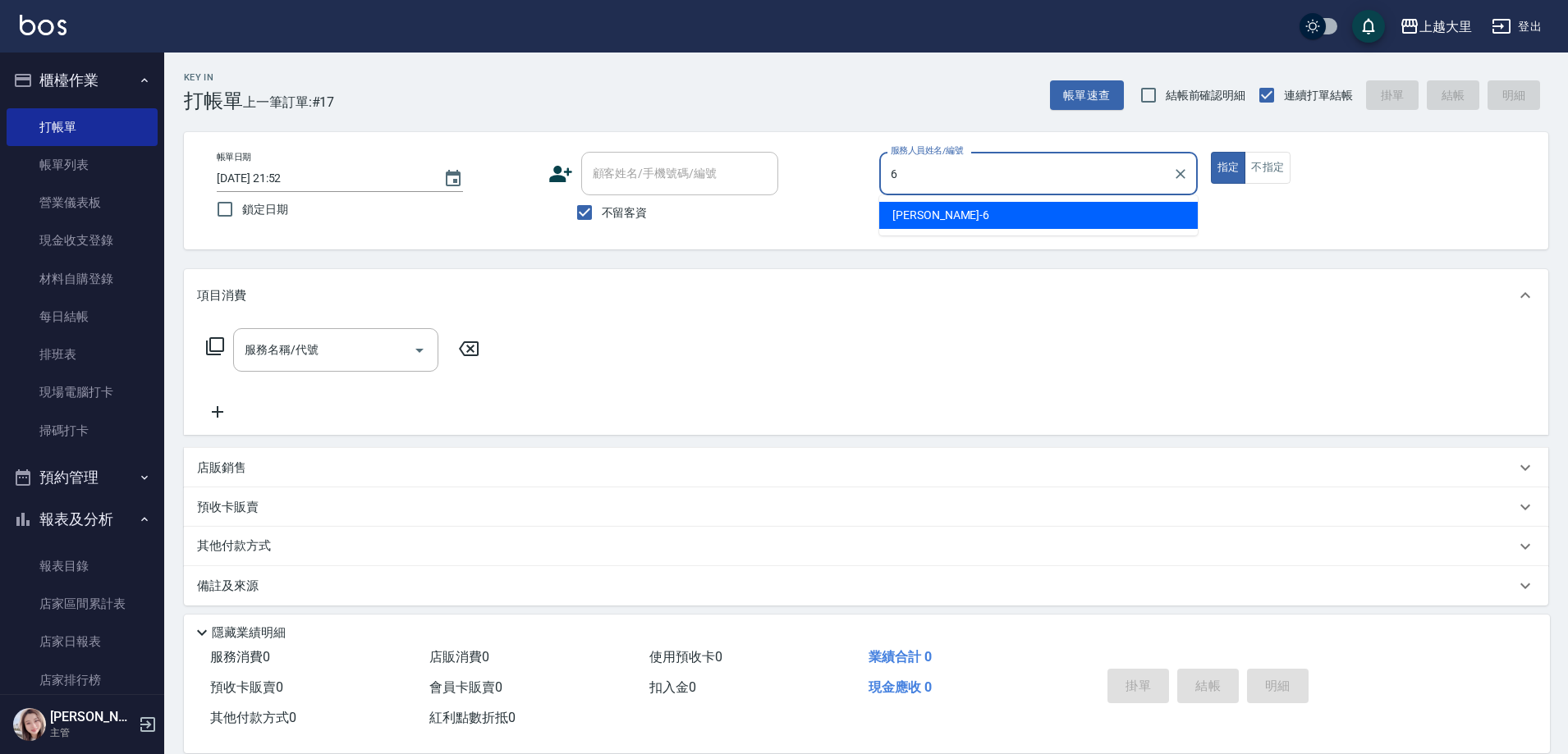
type input "Phoebe菲比-6"
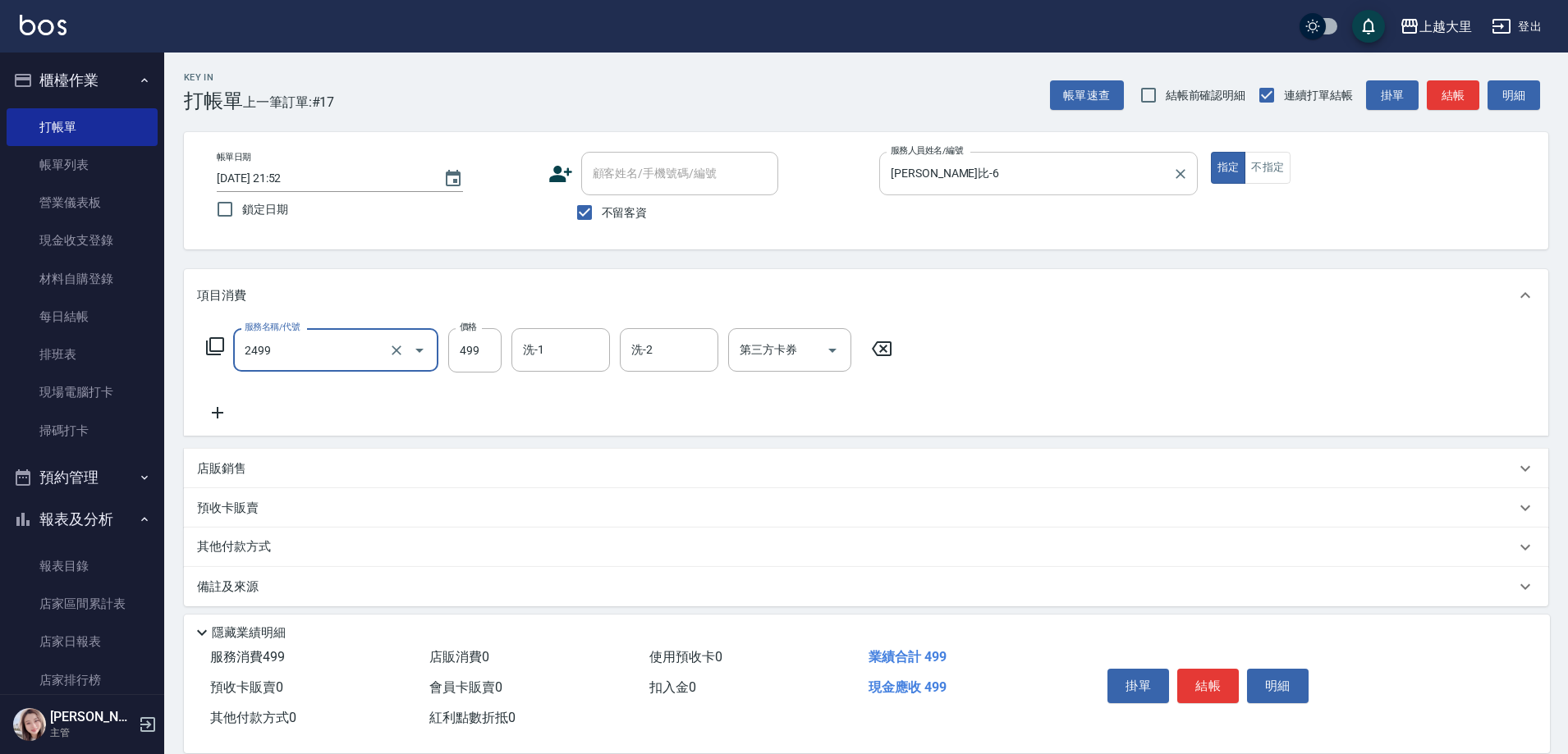
type input "499洗剪(2499)"
type input "500"
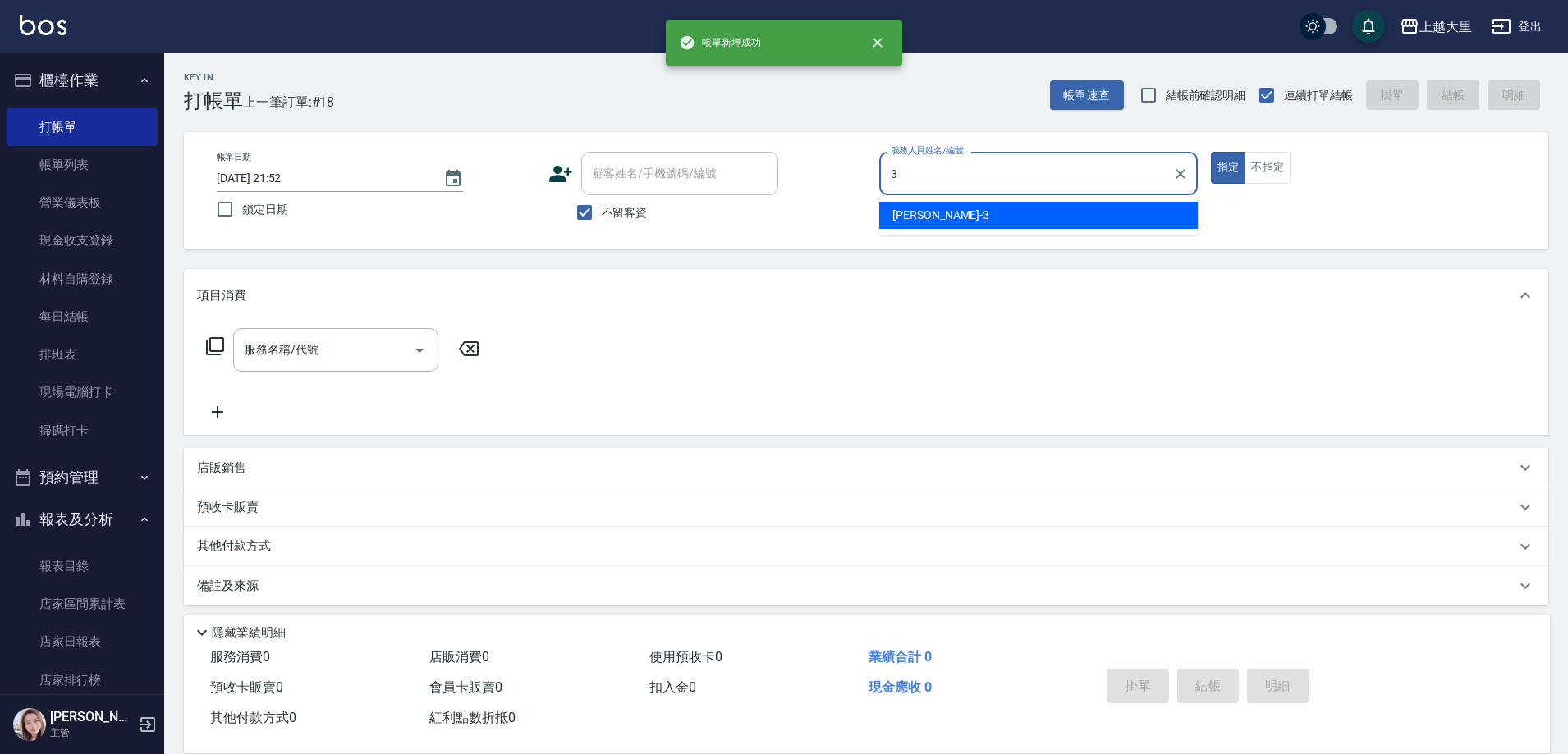
type input "Joanna喬安娜-3"
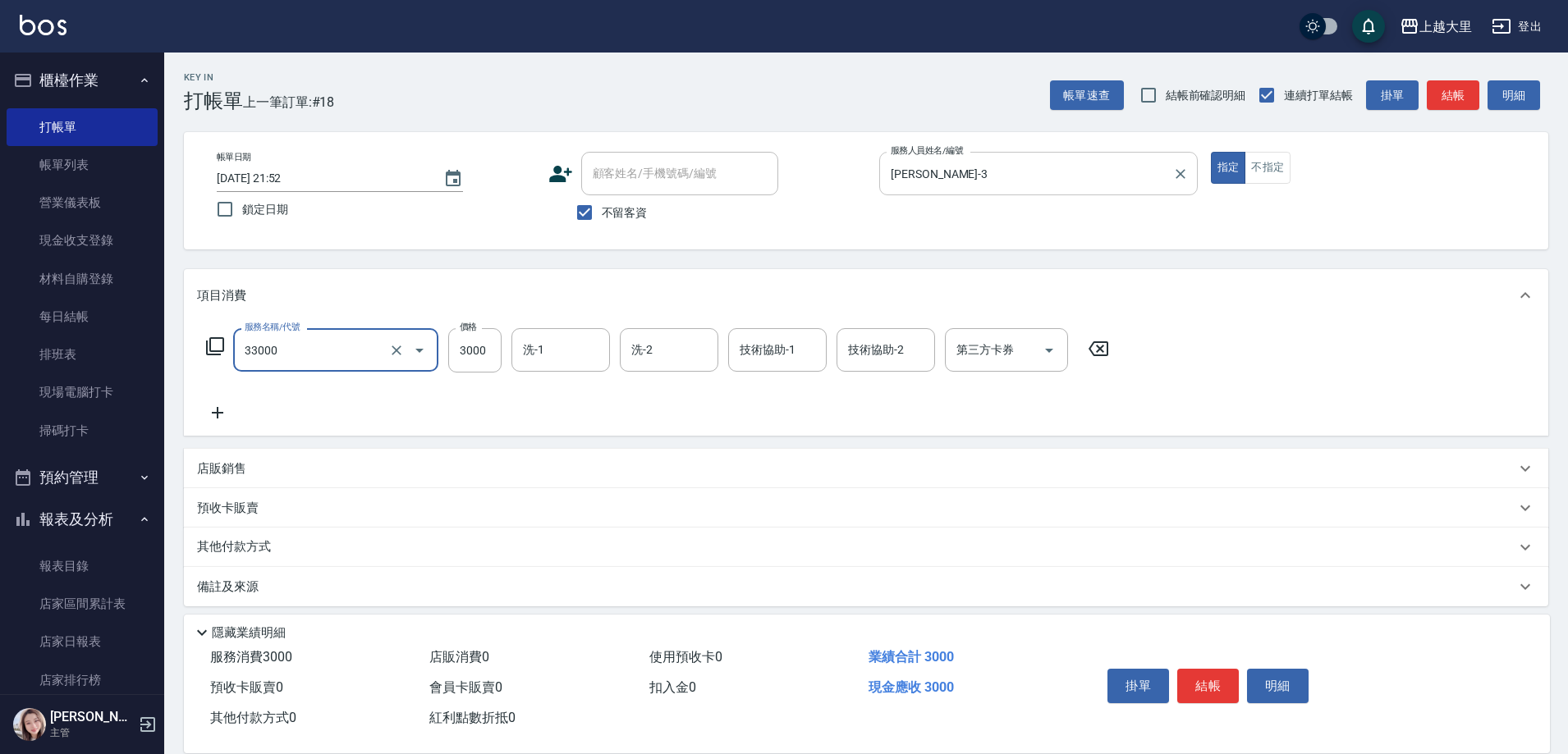
type input "燙髮L(33000)"
type input "3200"
type input "Ivy-98"
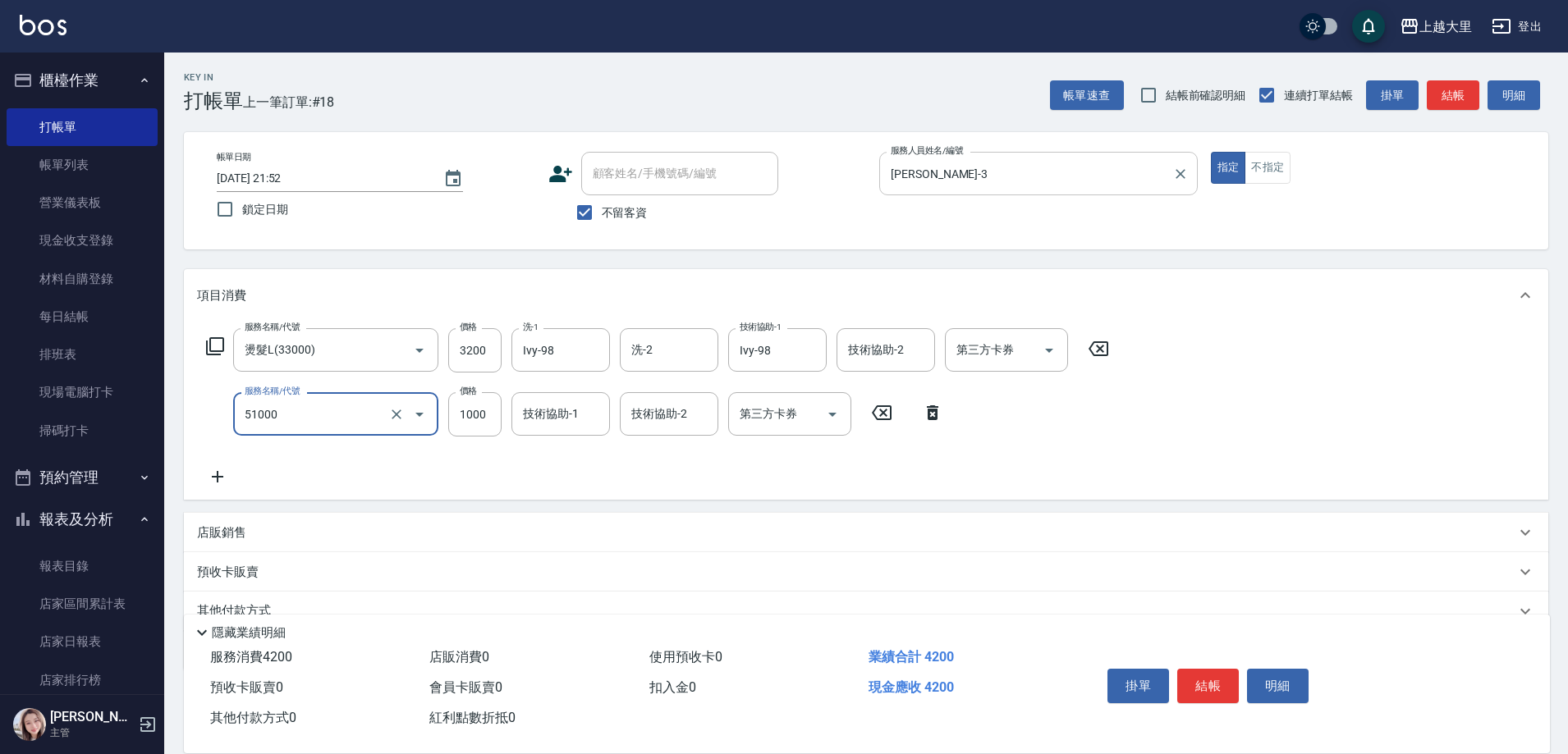
type input "護髮1000(51000)"
type input "Ivy-98"
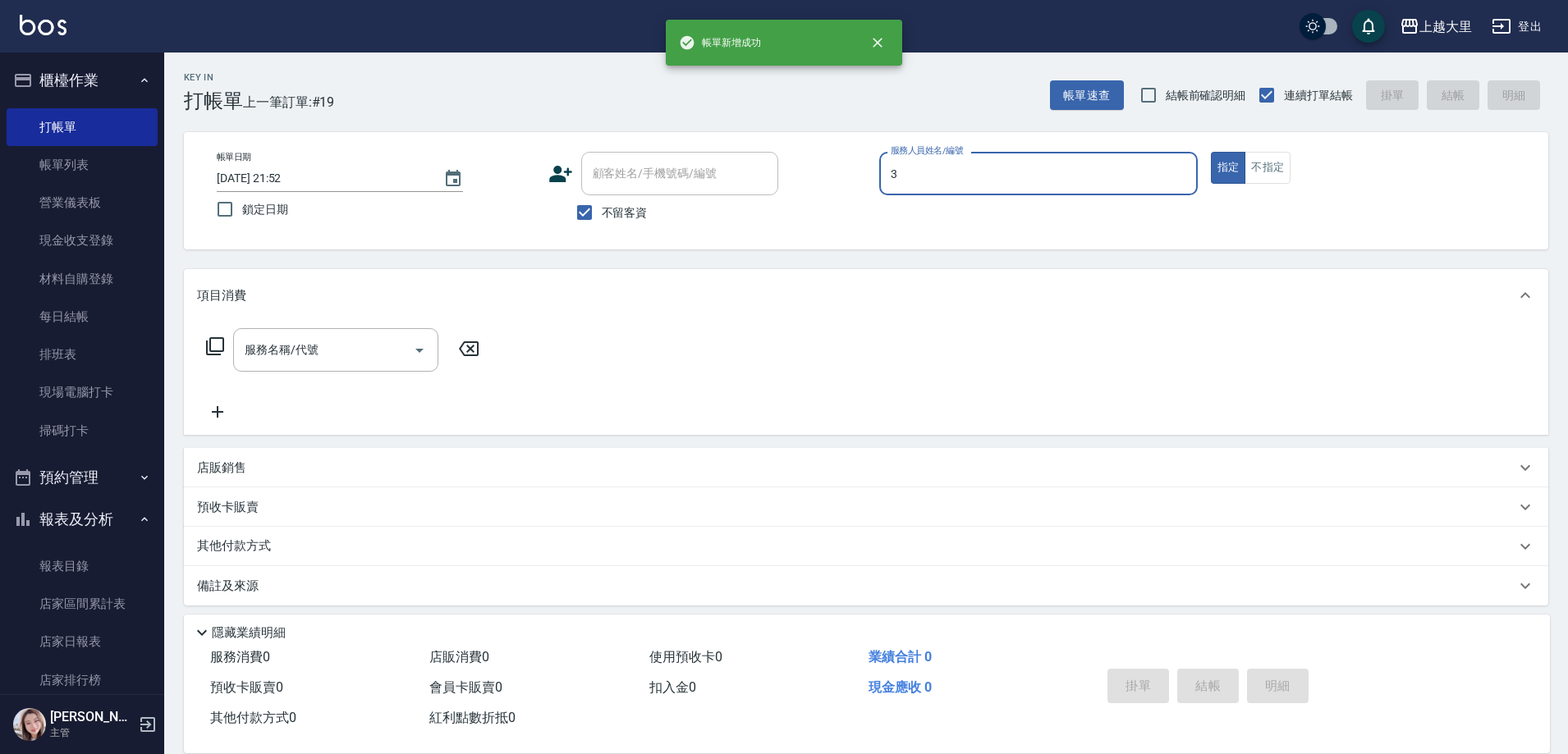
type input "Joanna喬安娜-3"
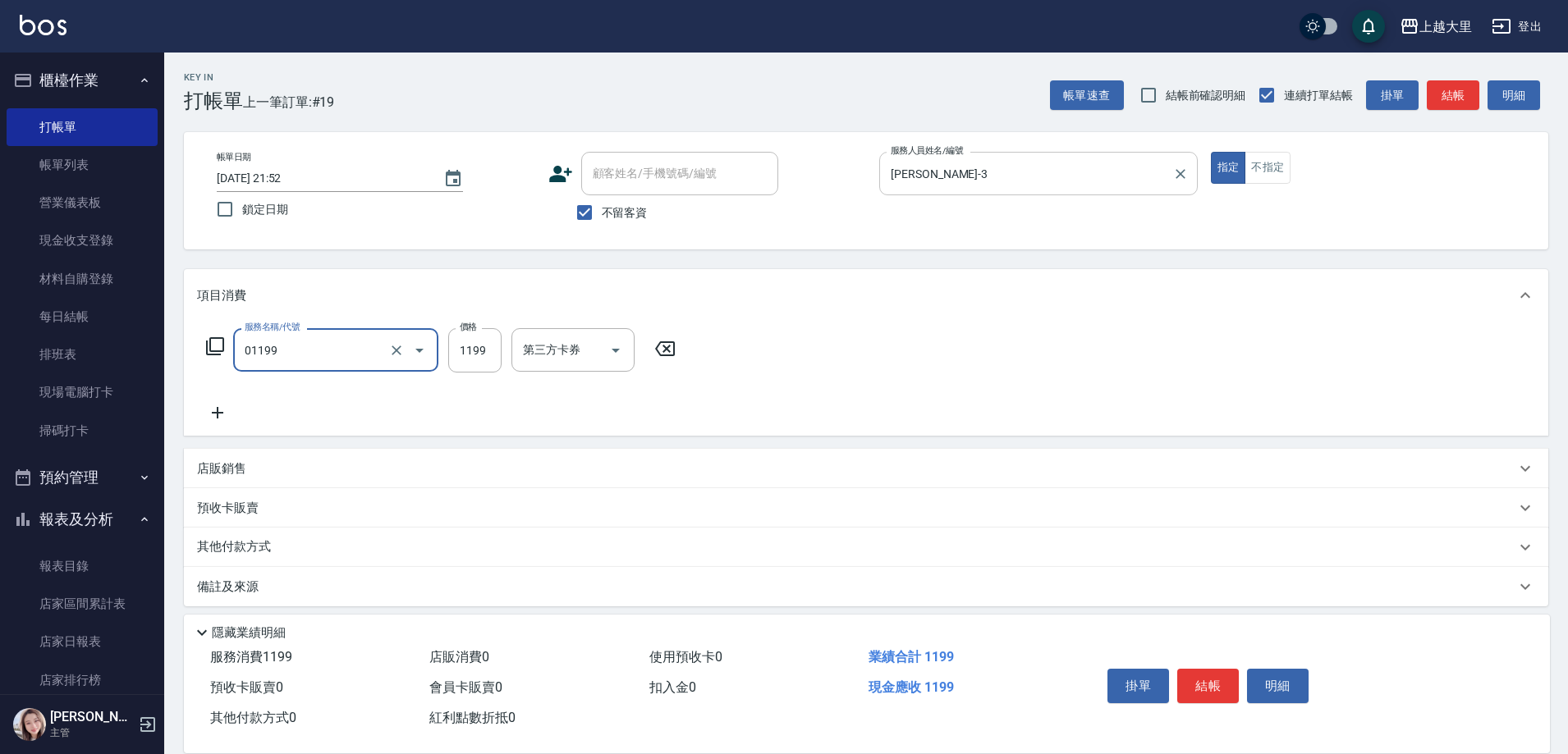
type input "滾珠精油+剪髮(套餐）(01199)"
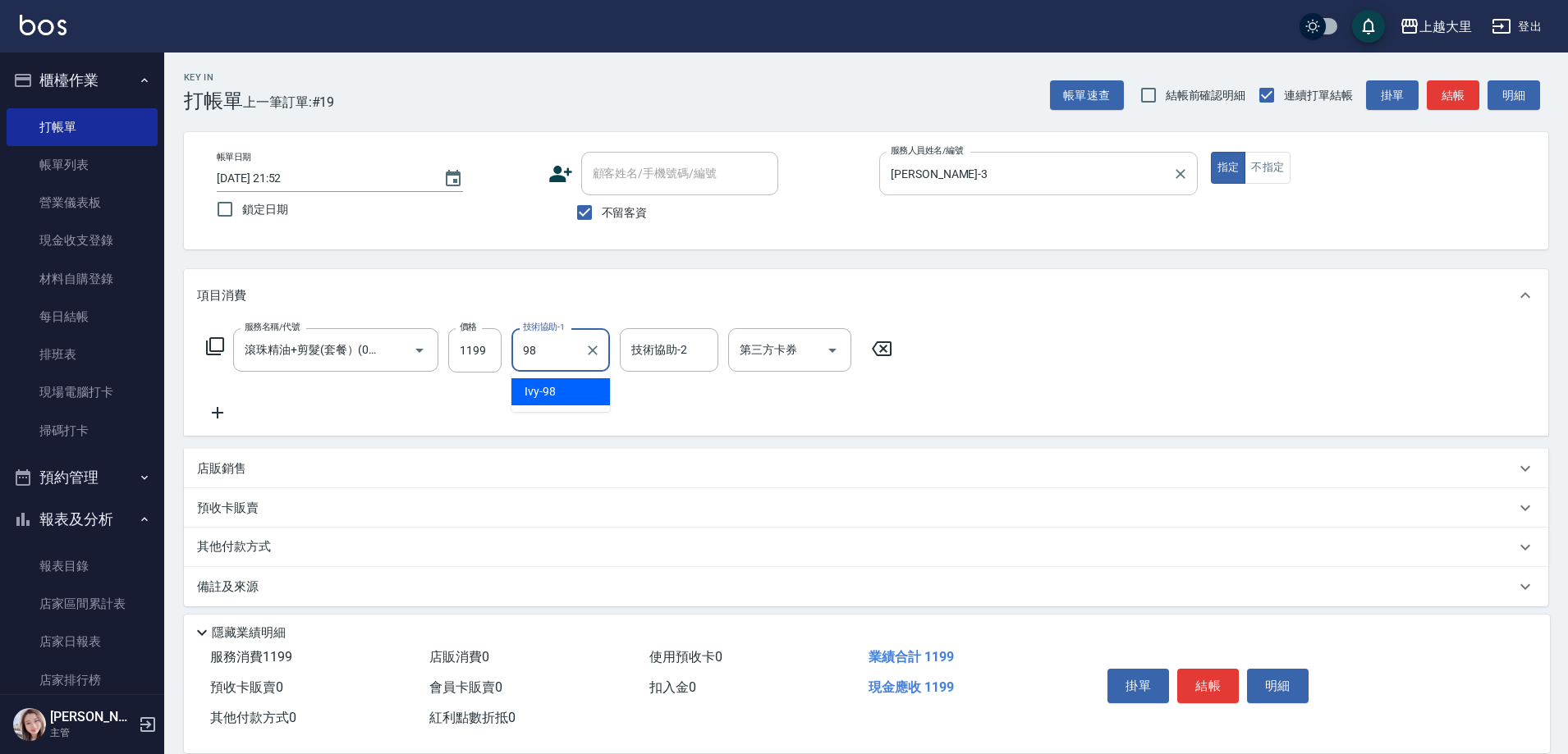
type input "Ivy-98"
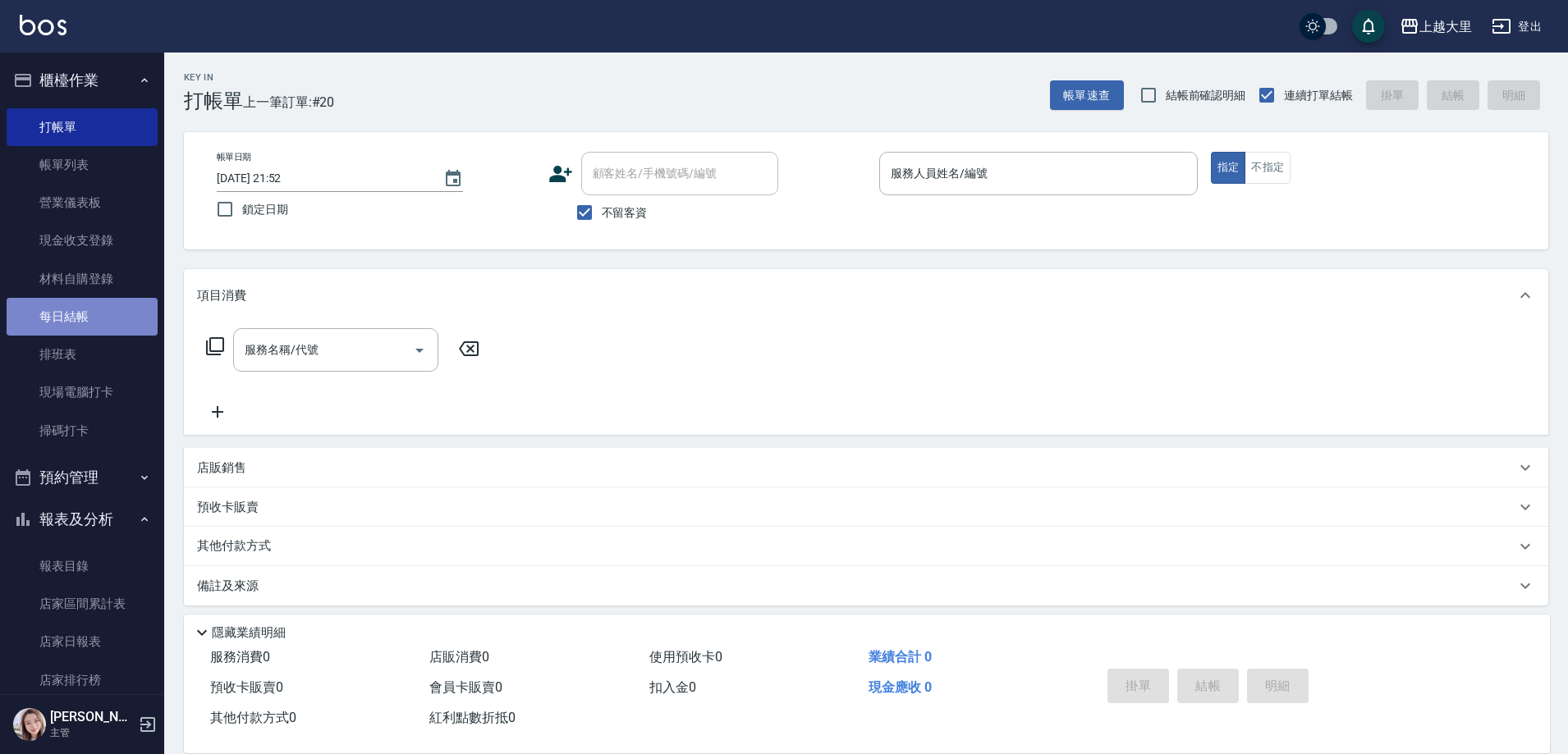
click at [84, 303] on link "每日結帳" at bounding box center [82, 317] width 151 height 38
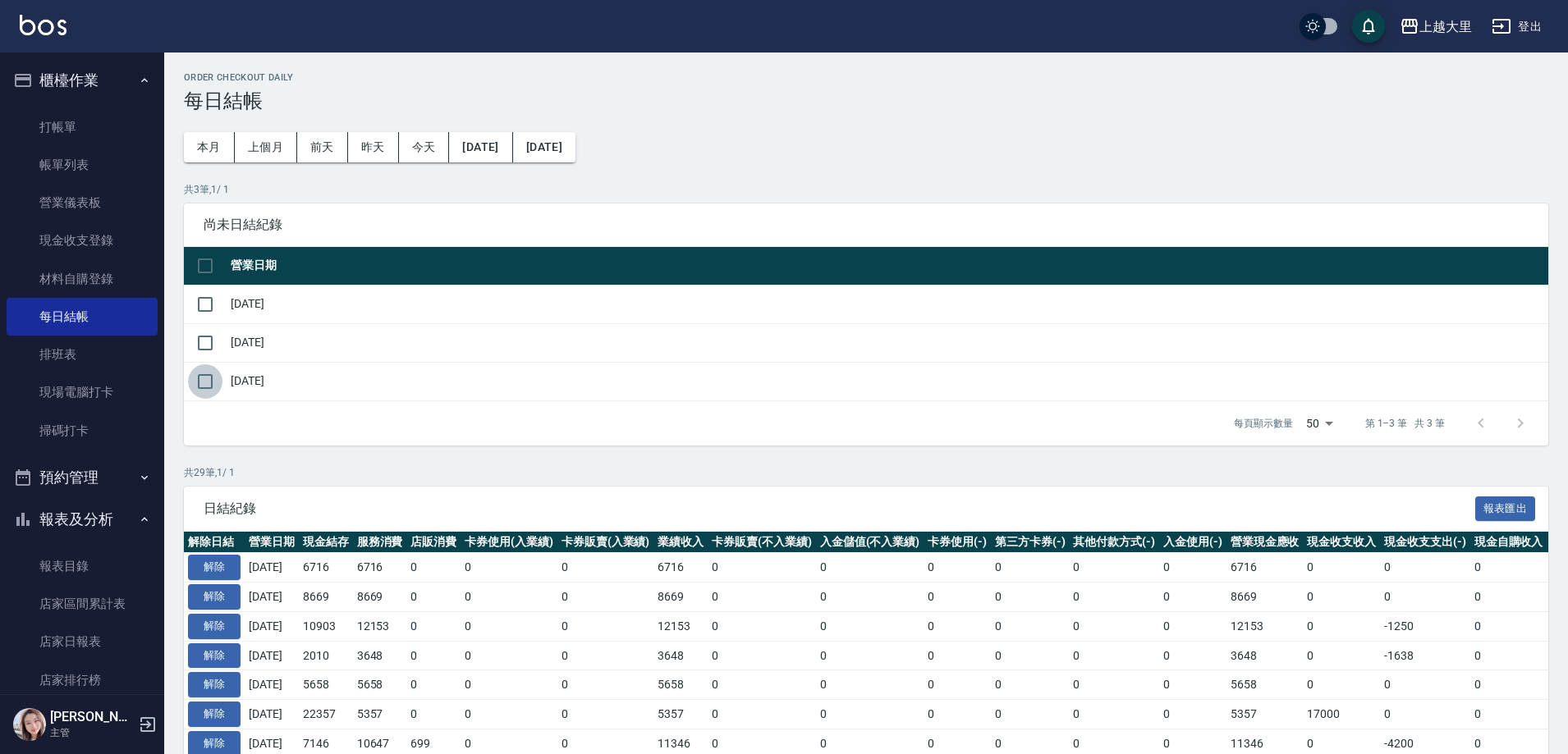
click at [212, 386] on input "checkbox" at bounding box center [205, 382] width 35 height 35
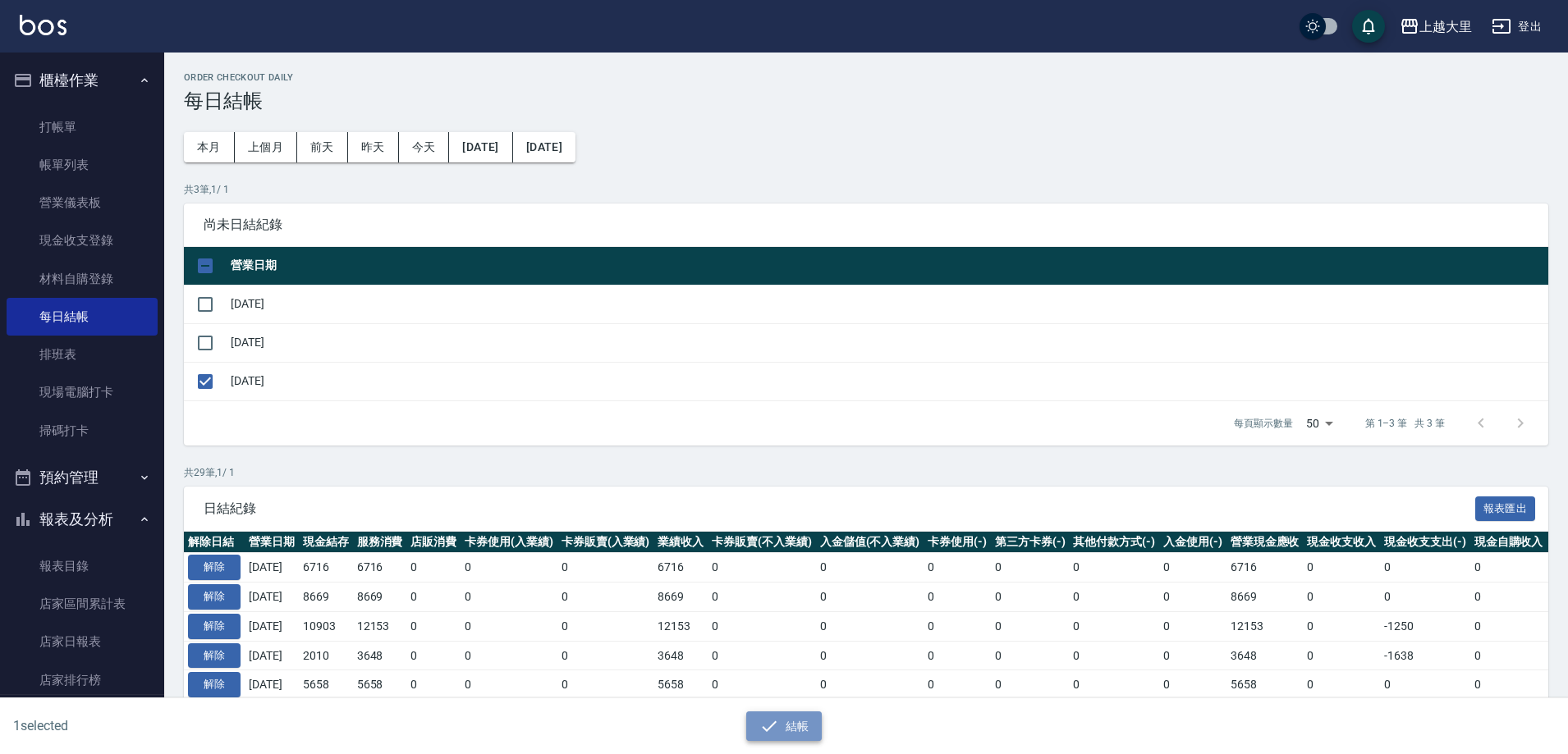
click at [797, 715] on button "結帳" at bounding box center [784, 726] width 77 height 30
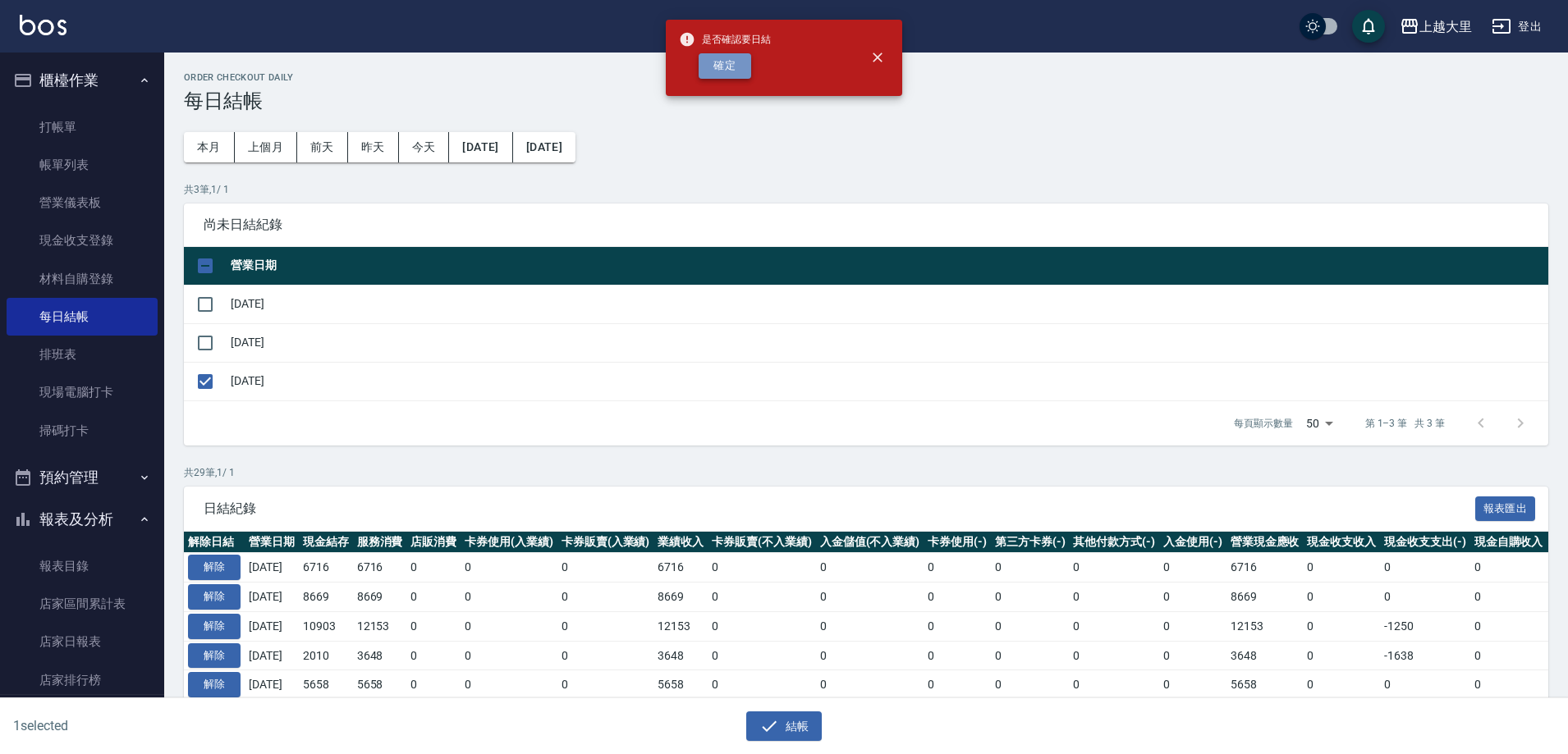
click at [735, 60] on button "確定" at bounding box center [725, 66] width 53 height 25
checkbox input "false"
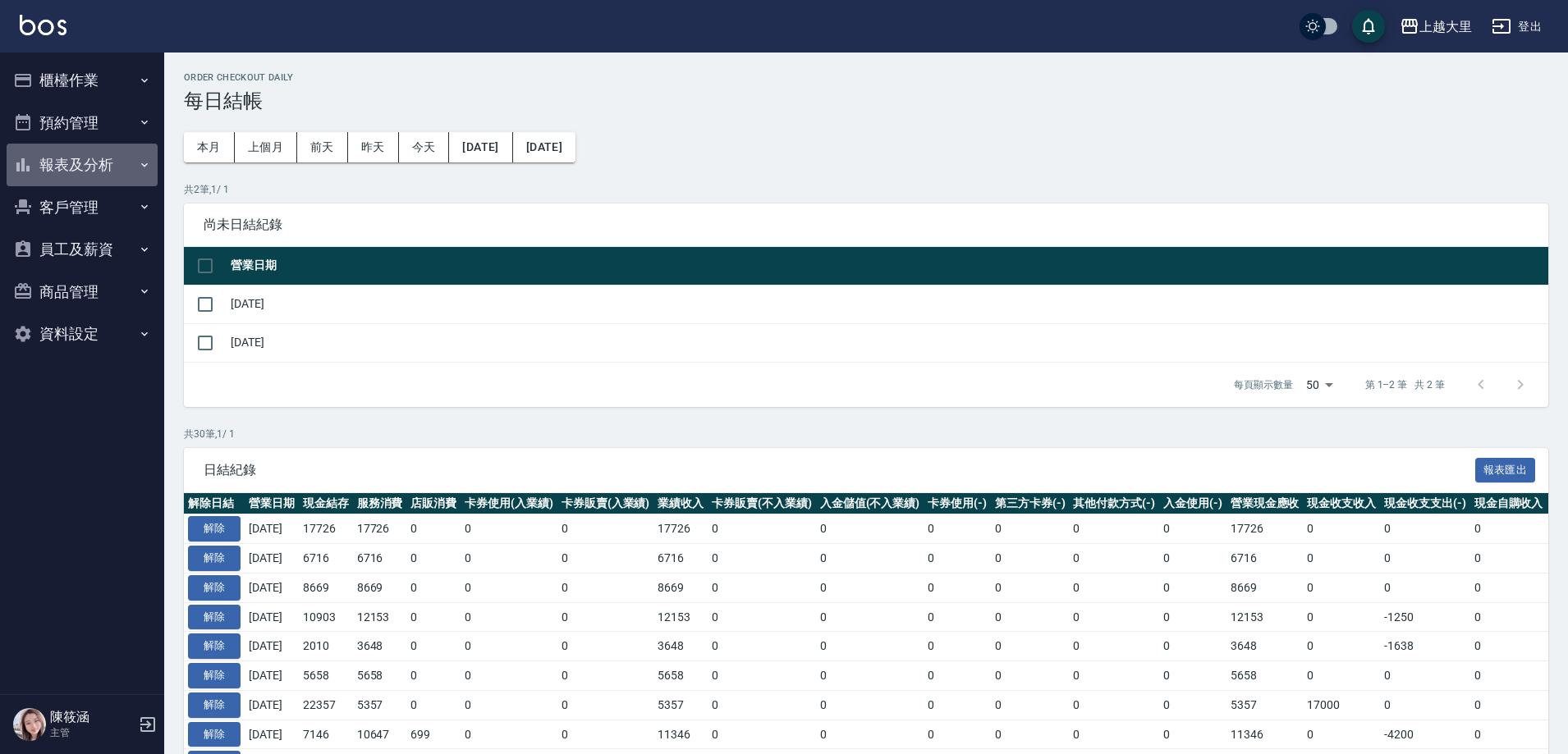
click at [81, 165] on button "報表及分析" at bounding box center [82, 165] width 151 height 43
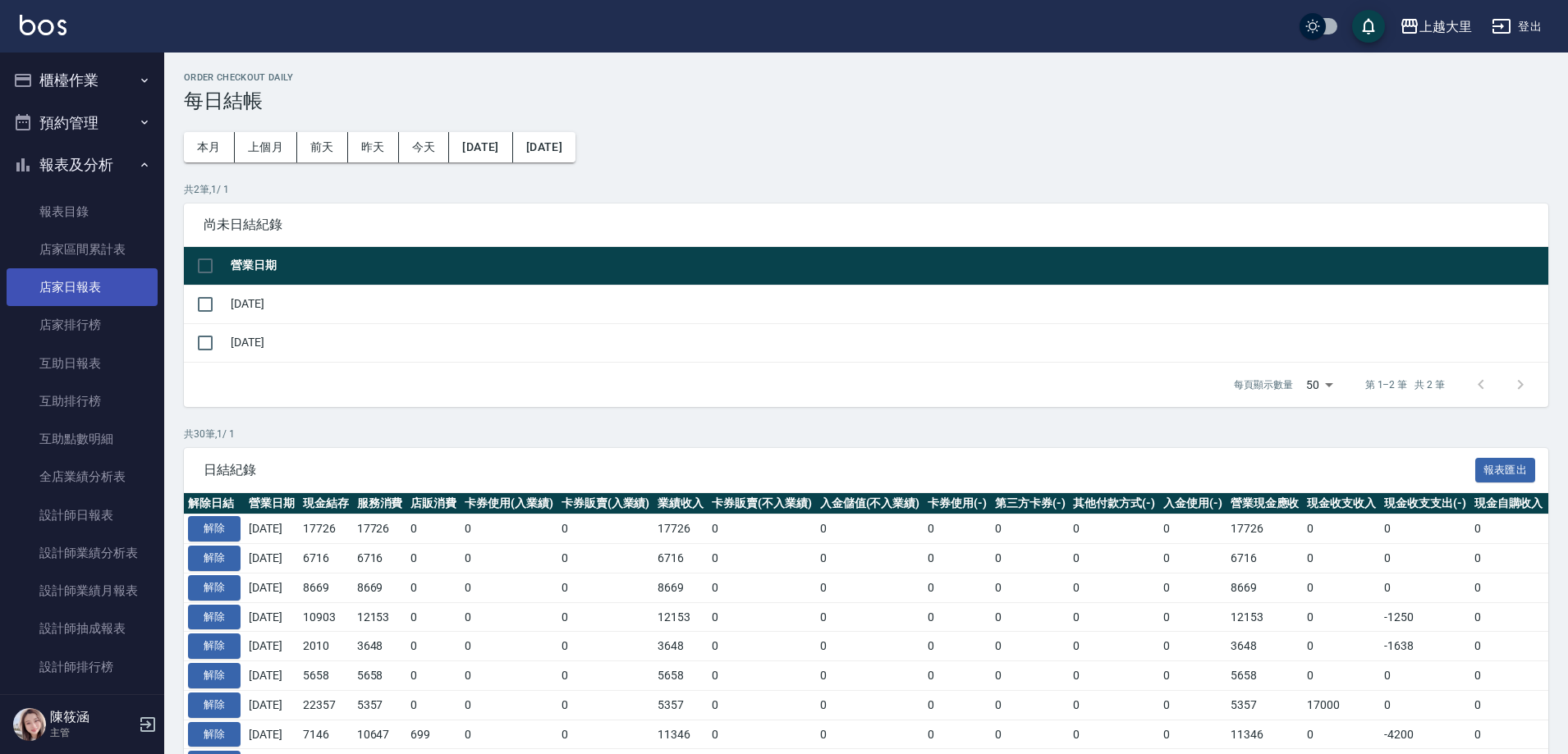
click at [119, 287] on link "店家日報表" at bounding box center [82, 287] width 151 height 38
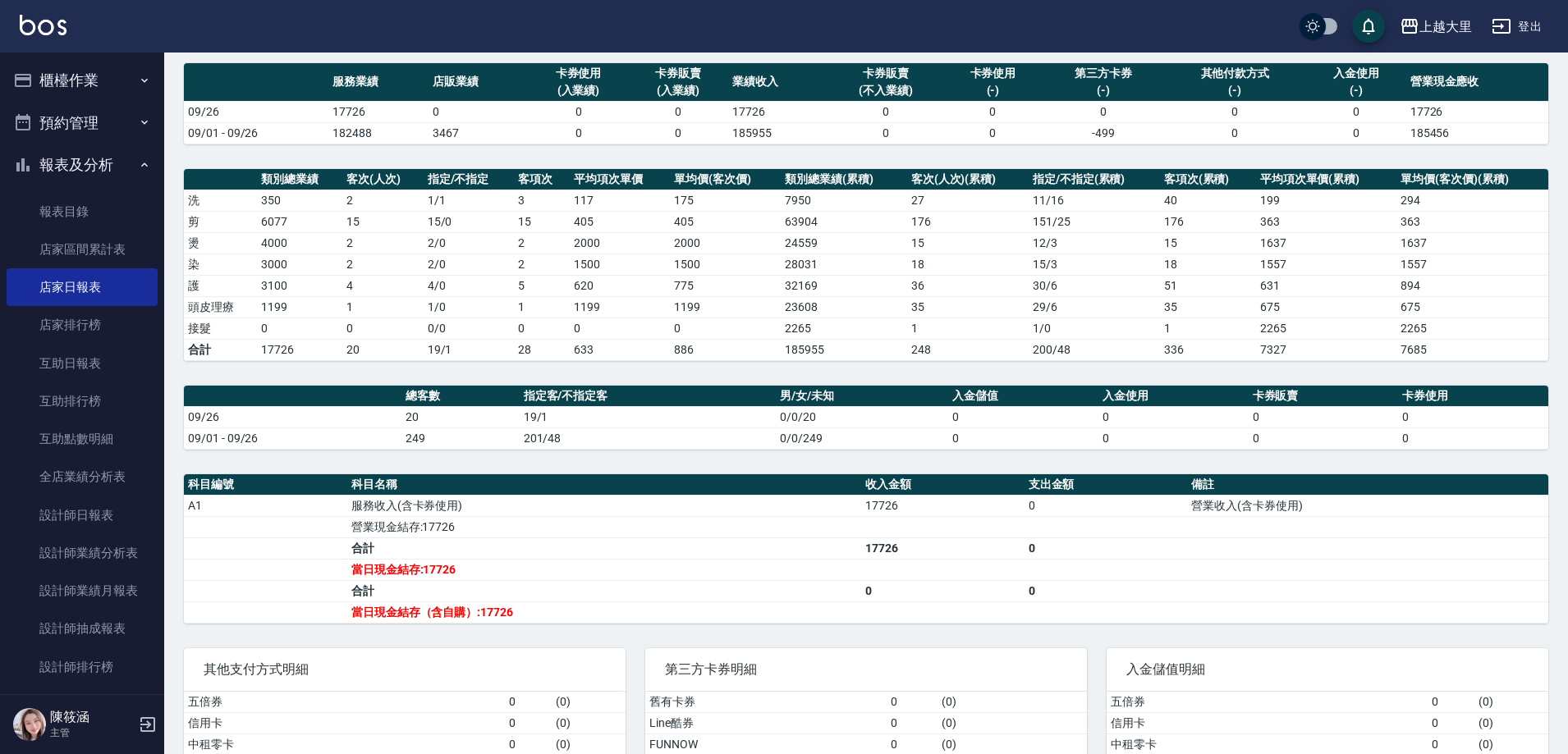
scroll to position [245, 0]
